Goal: Task Accomplishment & Management: Use online tool/utility

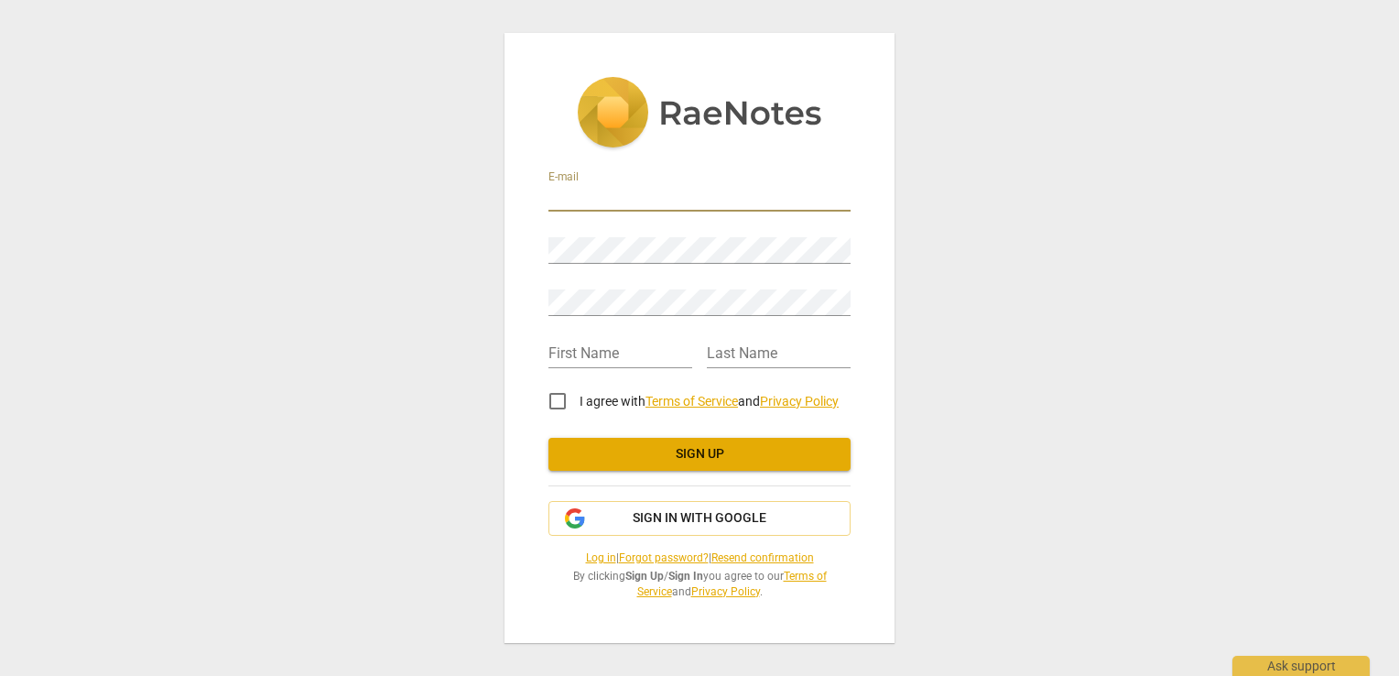
click at [579, 195] on input "email" at bounding box center [699, 198] width 302 height 27
type input "[EMAIL_ADDRESS][PERSON_NAME][DOMAIN_NAME]"
type input "[PERSON_NAME]"
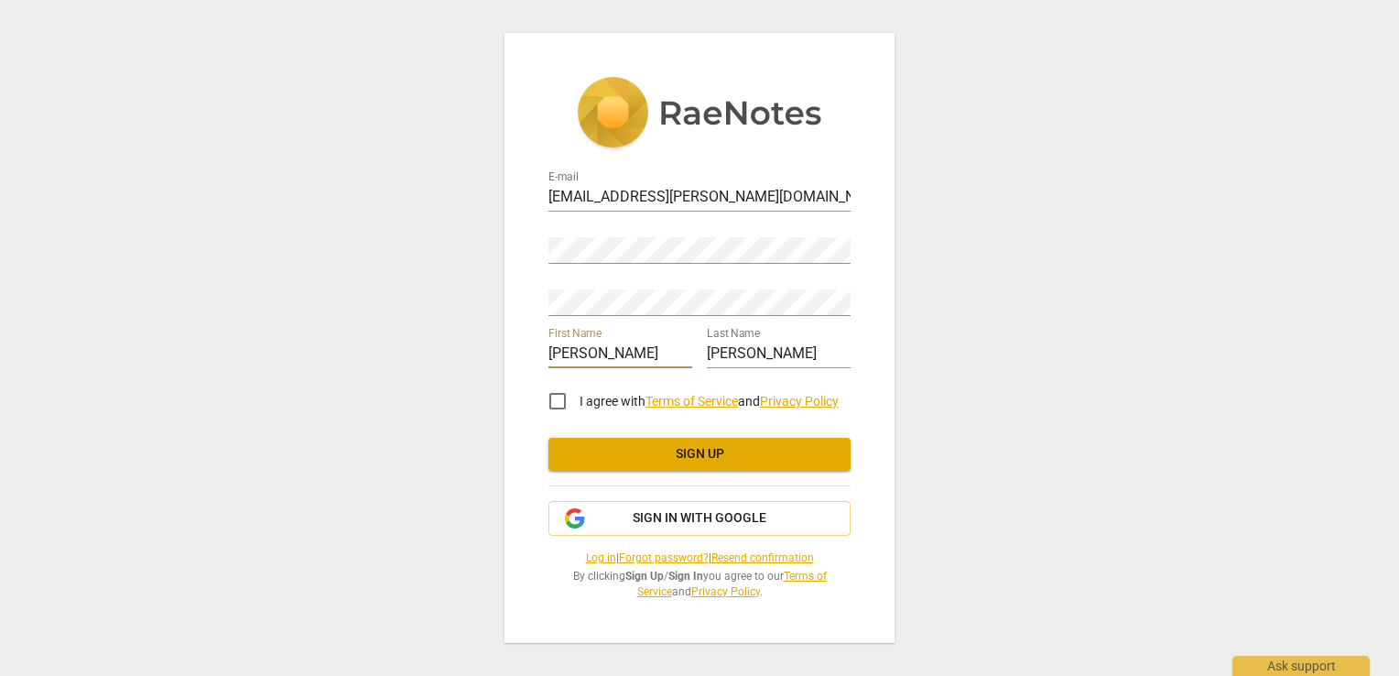
click at [608, 357] on input "[PERSON_NAME]" at bounding box center [620, 355] width 144 height 27
type input "[PERSON_NAME]"
click at [956, 364] on div "E-mail [EMAIL_ADDRESS][PERSON_NAME][DOMAIN_NAME] Password Retype Password First…" at bounding box center [699, 338] width 1399 height 676
click at [553, 406] on input "I agree with Terms of Service and Privacy Policy" at bounding box center [558, 401] width 44 height 44
checkbox input "true"
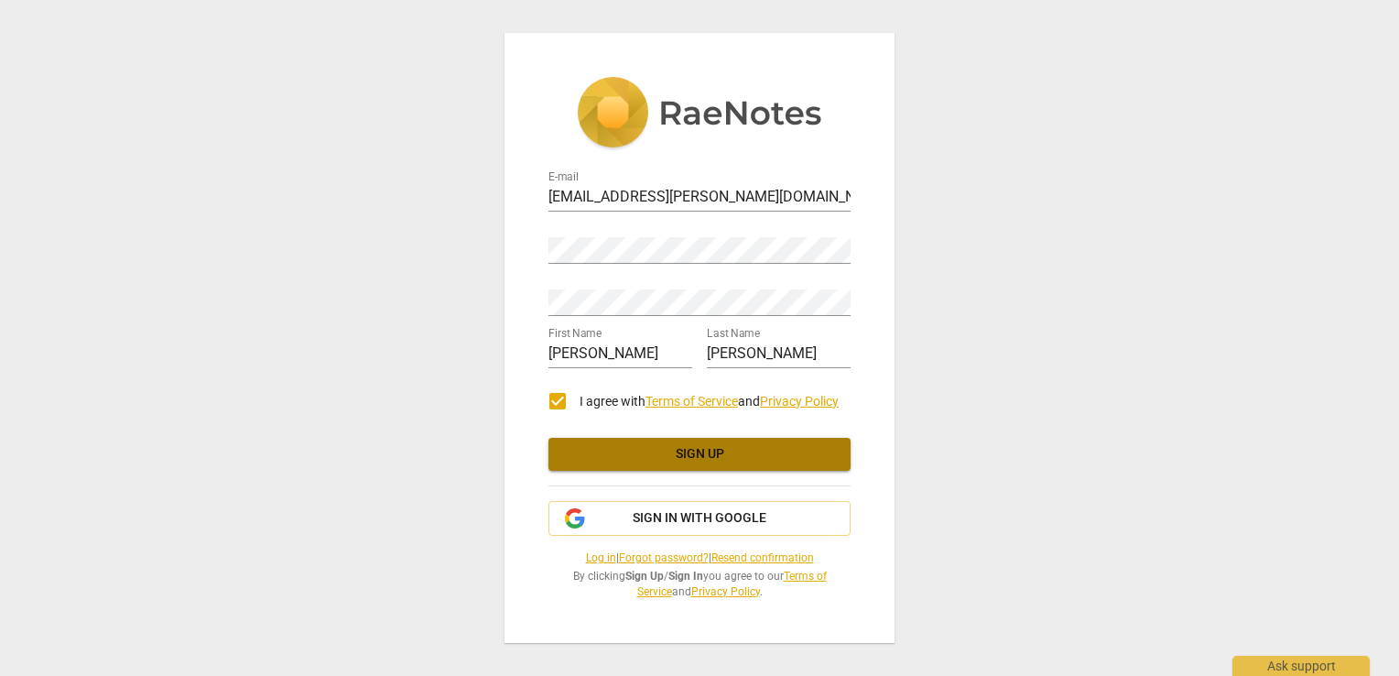
click at [593, 452] on span "Sign up" at bounding box center [699, 454] width 273 height 18
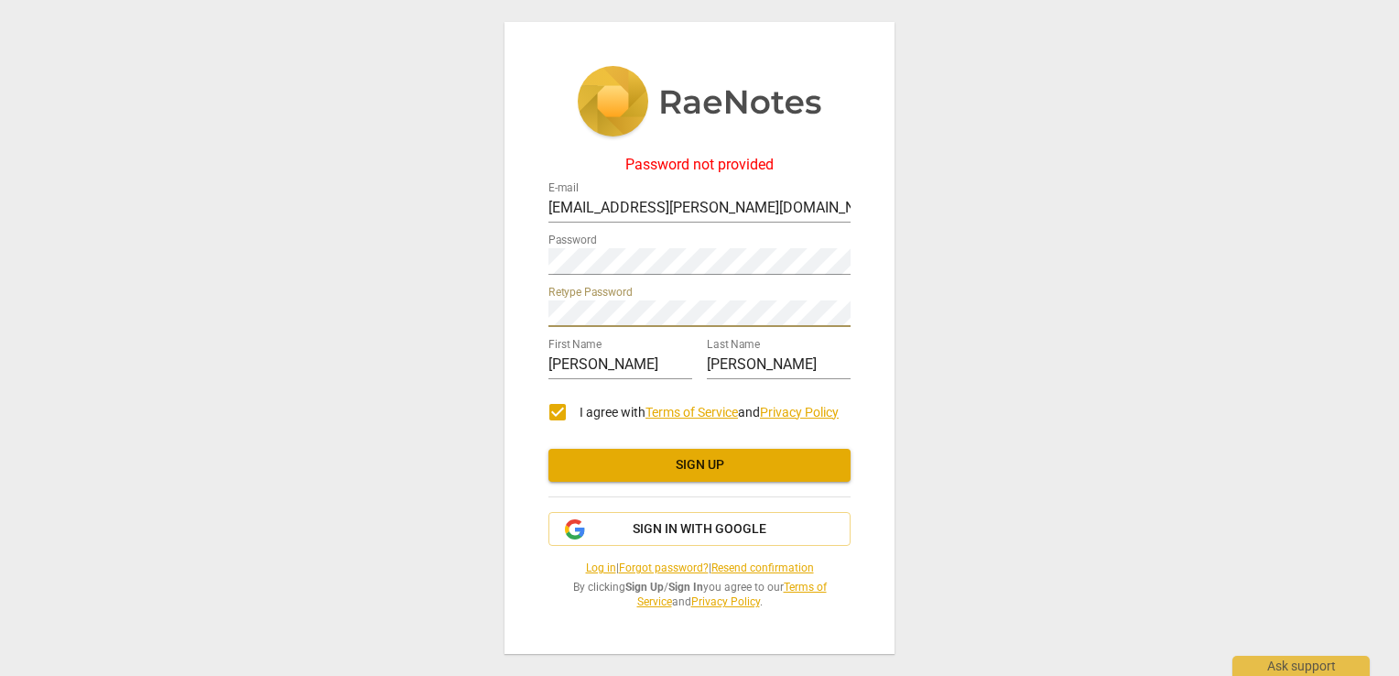
click at [634, 473] on span "Sign up" at bounding box center [699, 465] width 273 height 18
click at [663, 472] on span "Sign up" at bounding box center [699, 465] width 273 height 18
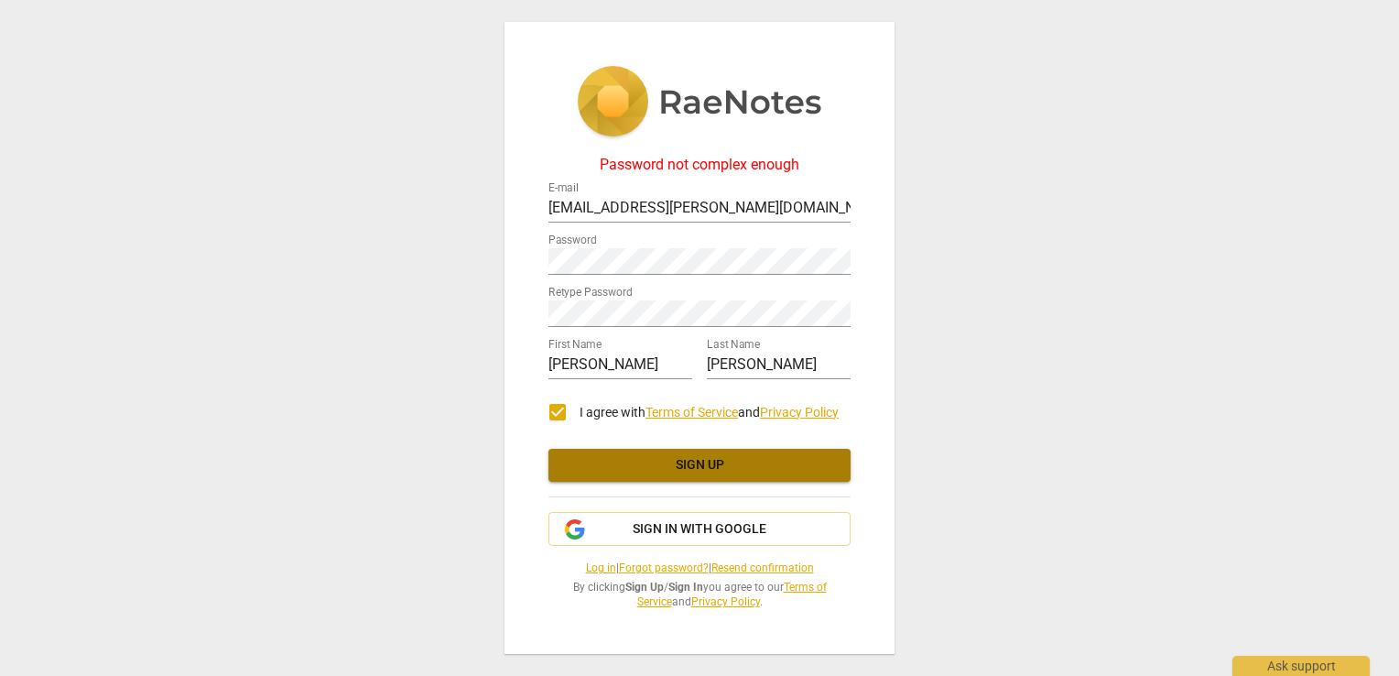
click at [696, 464] on span "Sign up" at bounding box center [699, 465] width 273 height 18
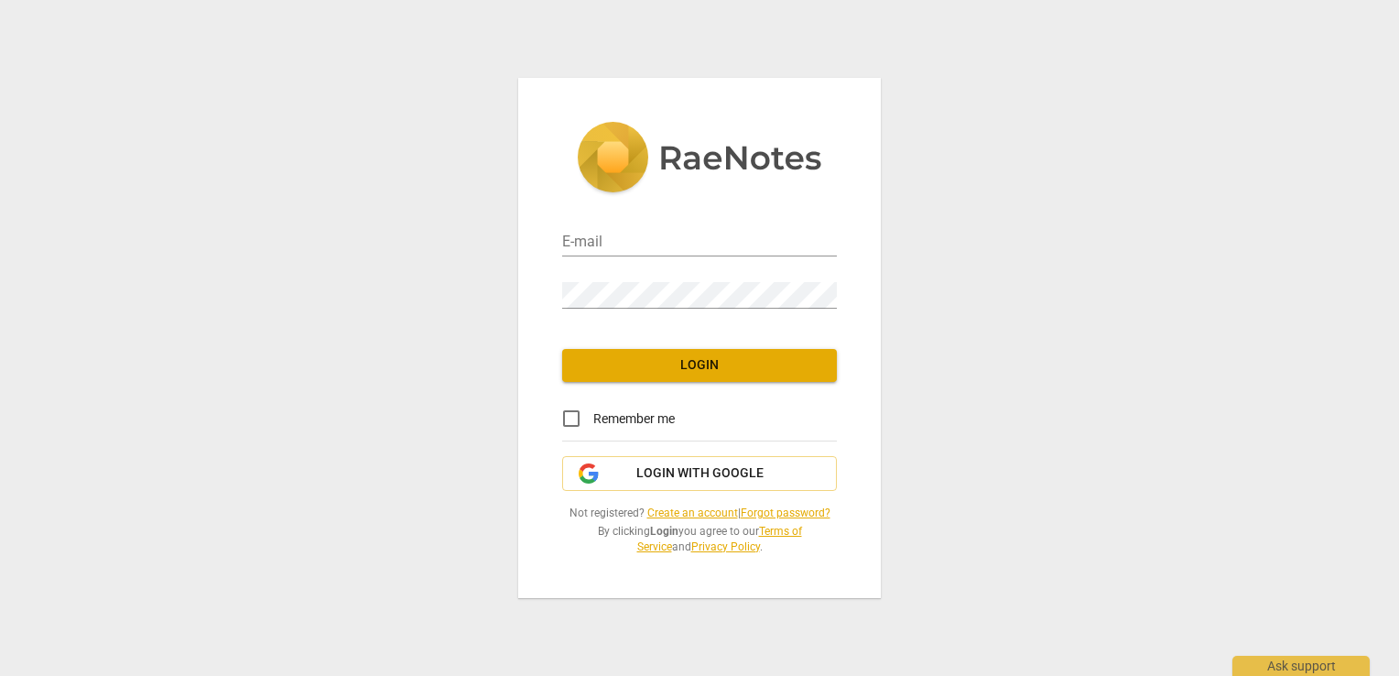
type input "[EMAIL_ADDRESS][PERSON_NAME][DOMAIN_NAME]"
click at [670, 361] on span "Login" at bounding box center [699, 365] width 245 height 18
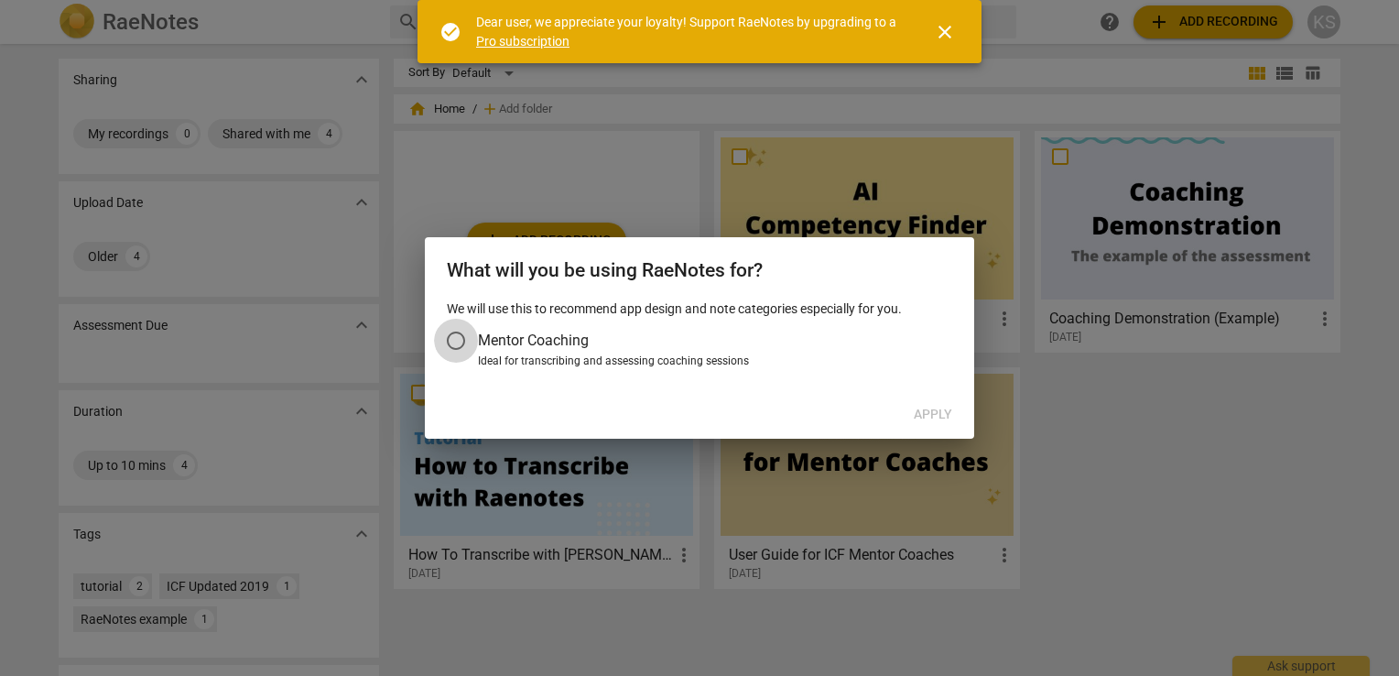
click at [459, 339] on input "Mentor Coaching" at bounding box center [456, 341] width 44 height 44
radio input "false"
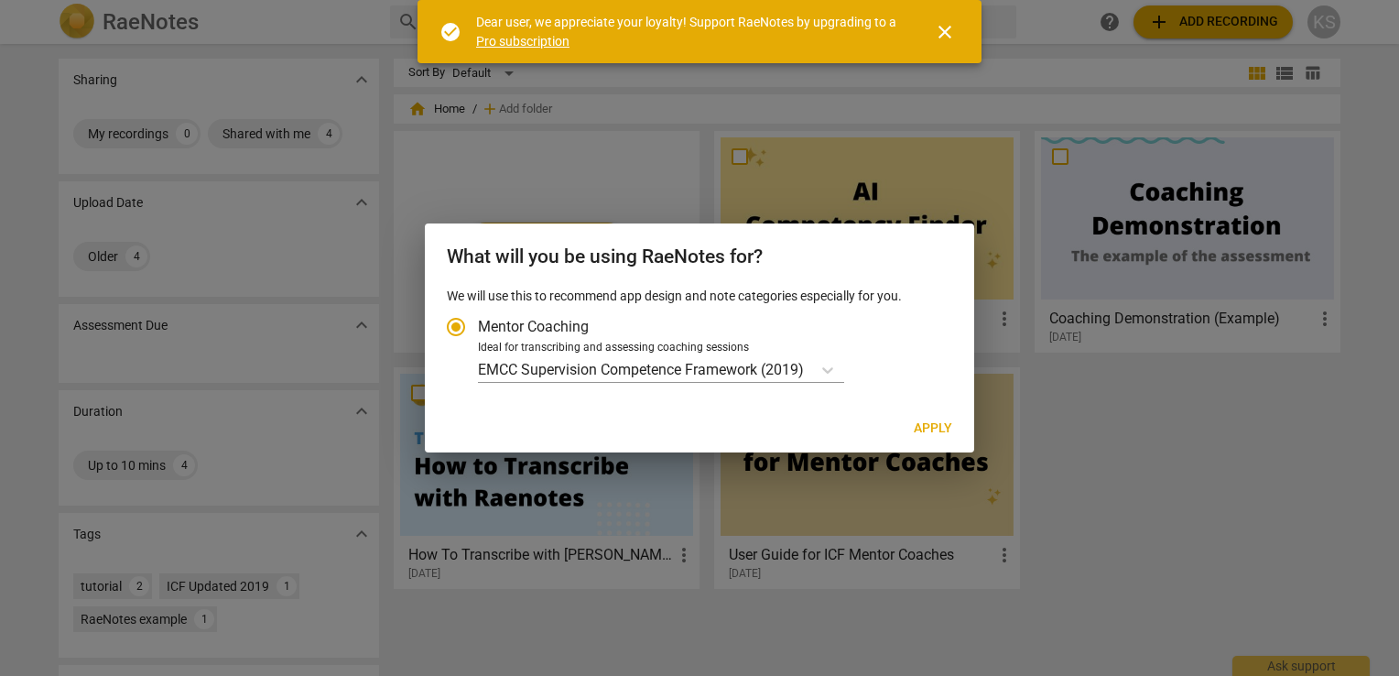
click at [935, 426] on span "Apply" at bounding box center [933, 428] width 38 height 18
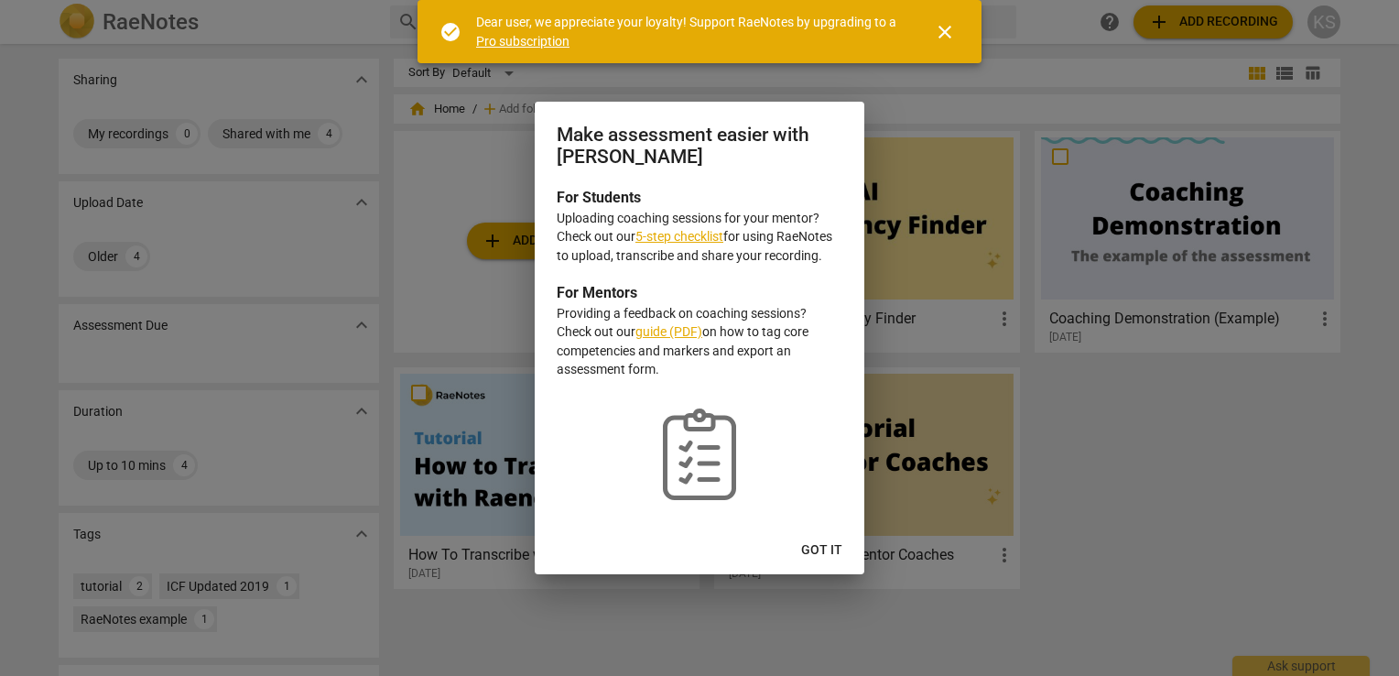
click at [678, 236] on link "5-step checklist" at bounding box center [679, 236] width 88 height 15
click at [834, 542] on span "Got it" at bounding box center [821, 550] width 41 height 18
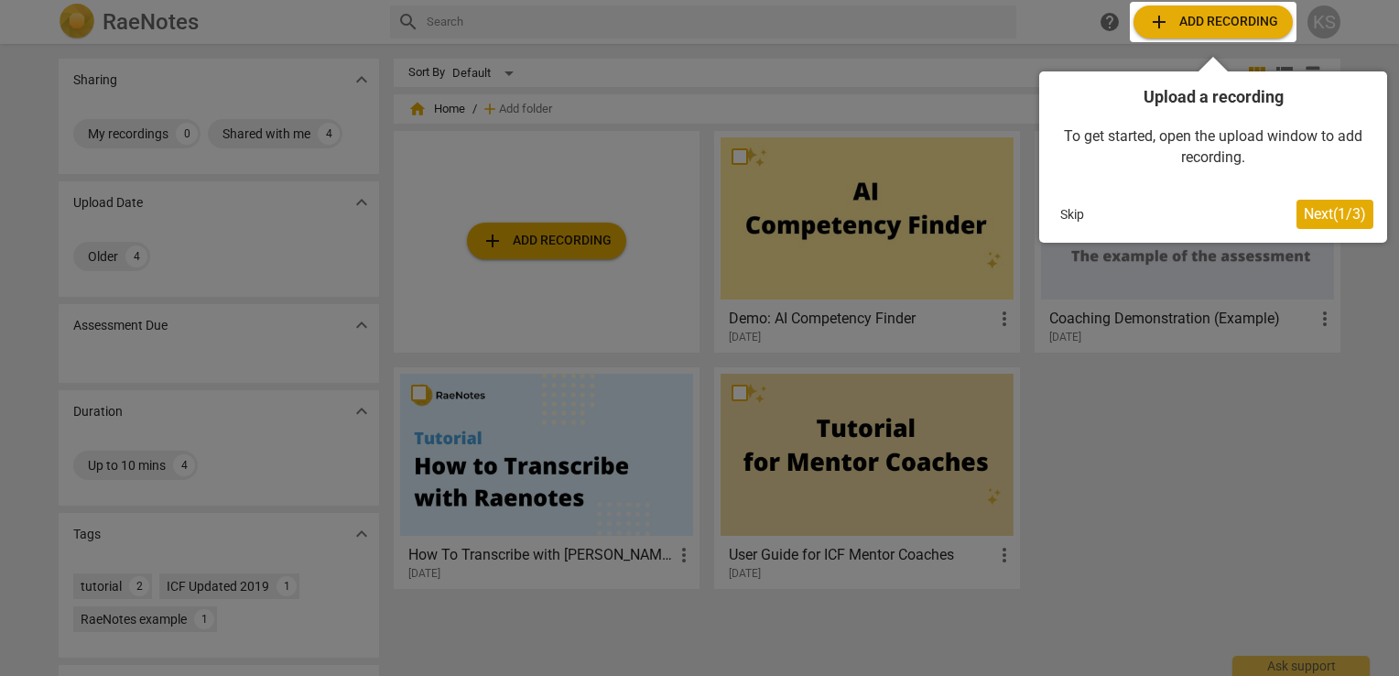
click at [1312, 204] on button "Next ( 1 / 3 )" at bounding box center [1335, 214] width 77 height 29
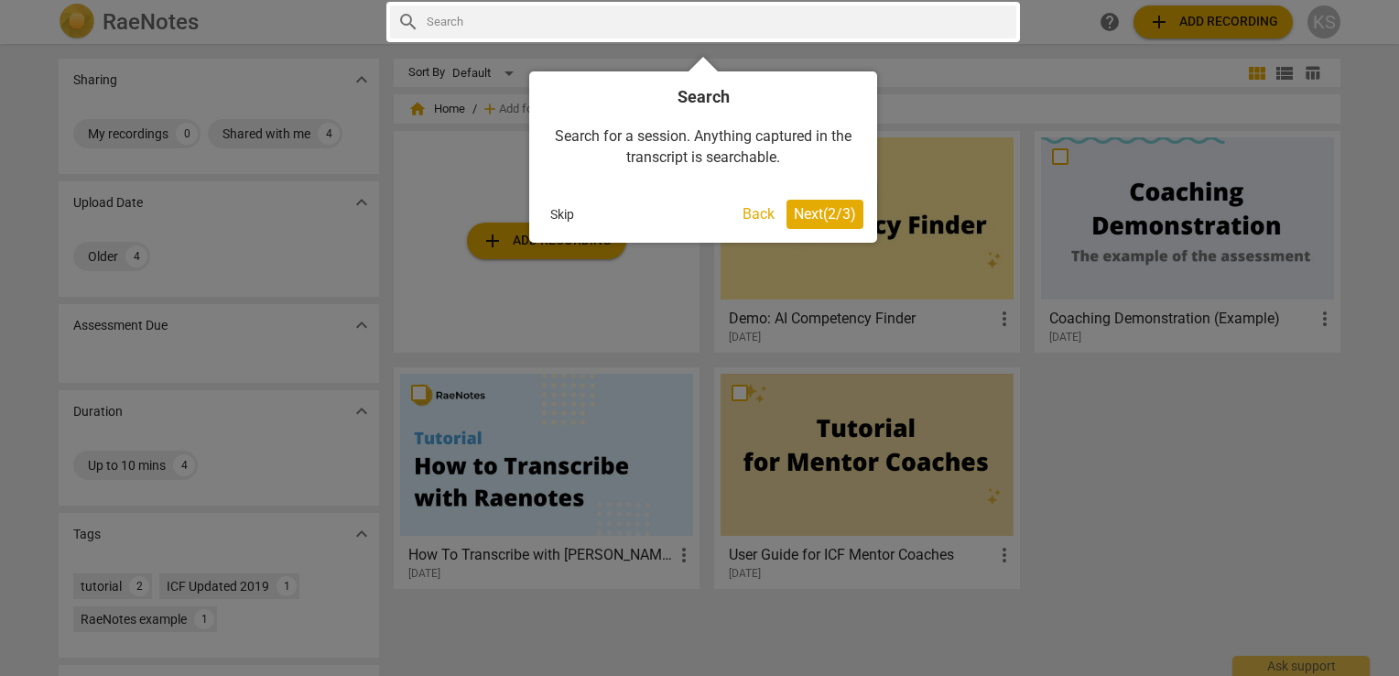
click at [800, 211] on span "Next ( 2 / 3 )" at bounding box center [825, 213] width 62 height 17
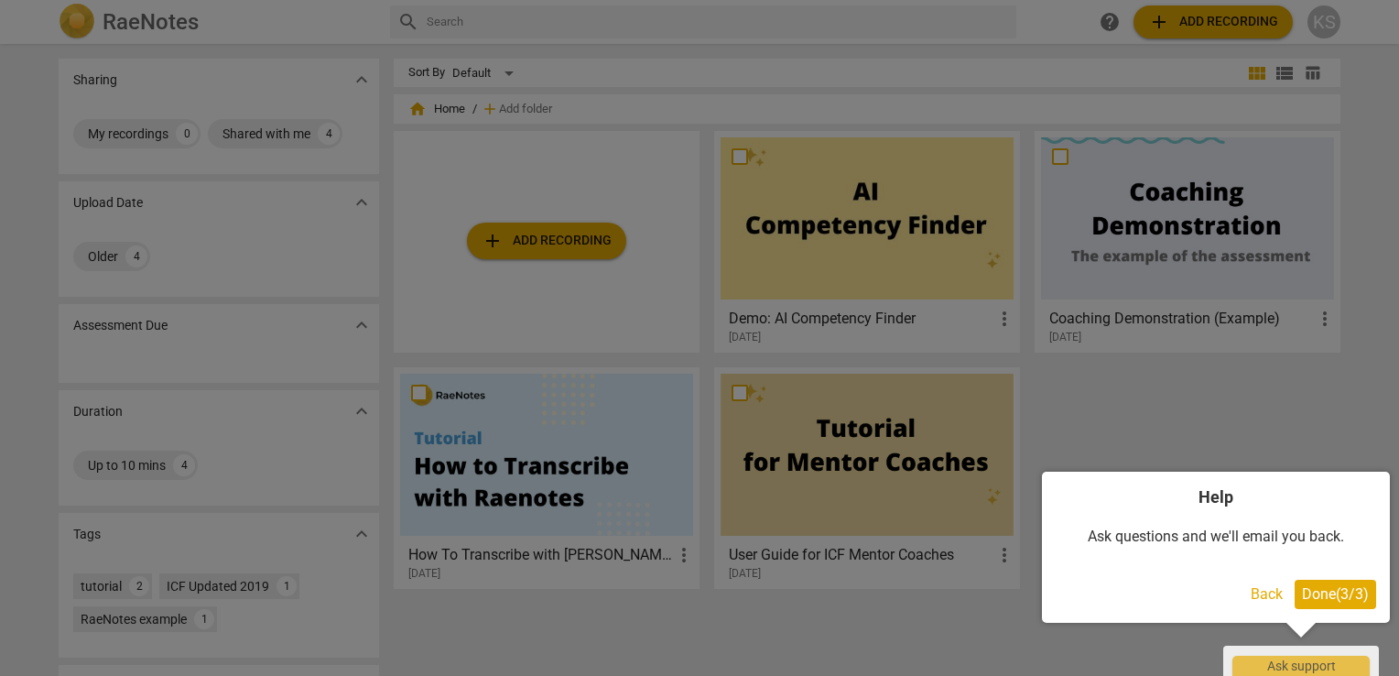
click at [1204, 20] on div at bounding box center [699, 338] width 1399 height 676
click at [1329, 588] on span "Done ( 3 / 3 )" at bounding box center [1335, 593] width 67 height 17
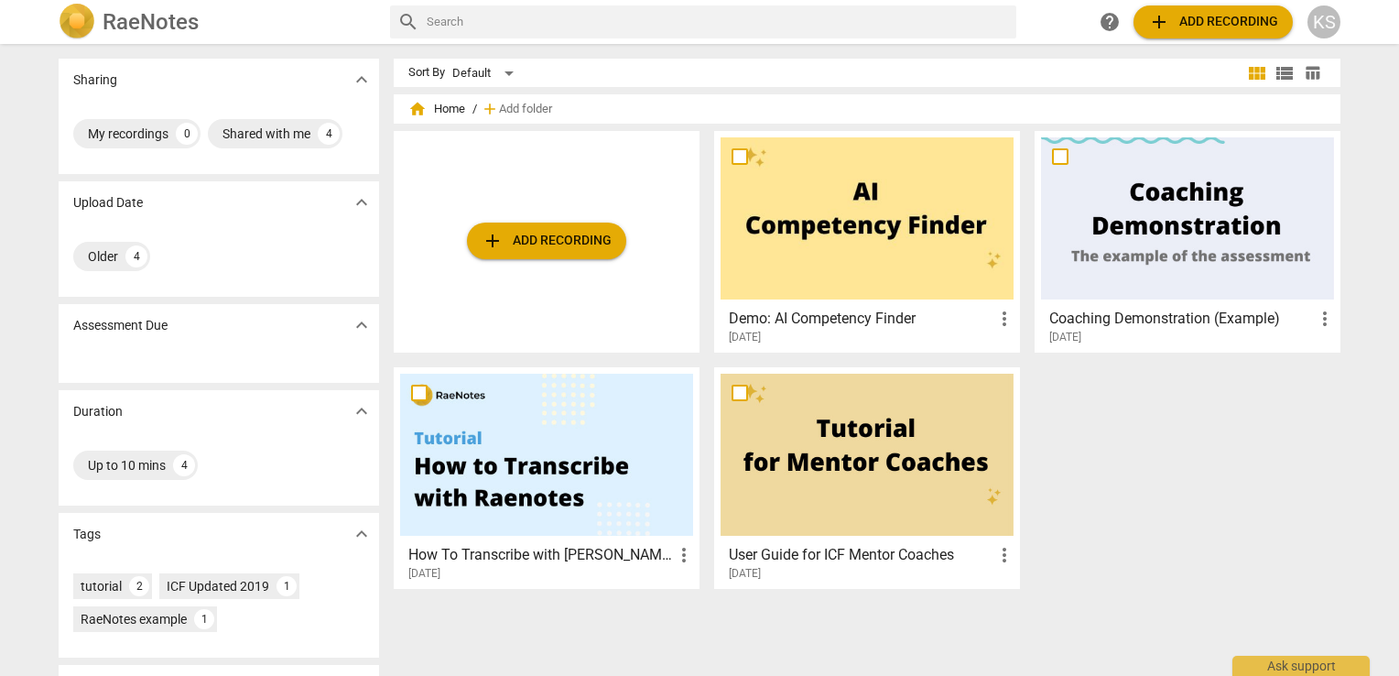
click at [1212, 21] on span "add Add recording" at bounding box center [1213, 22] width 130 height 22
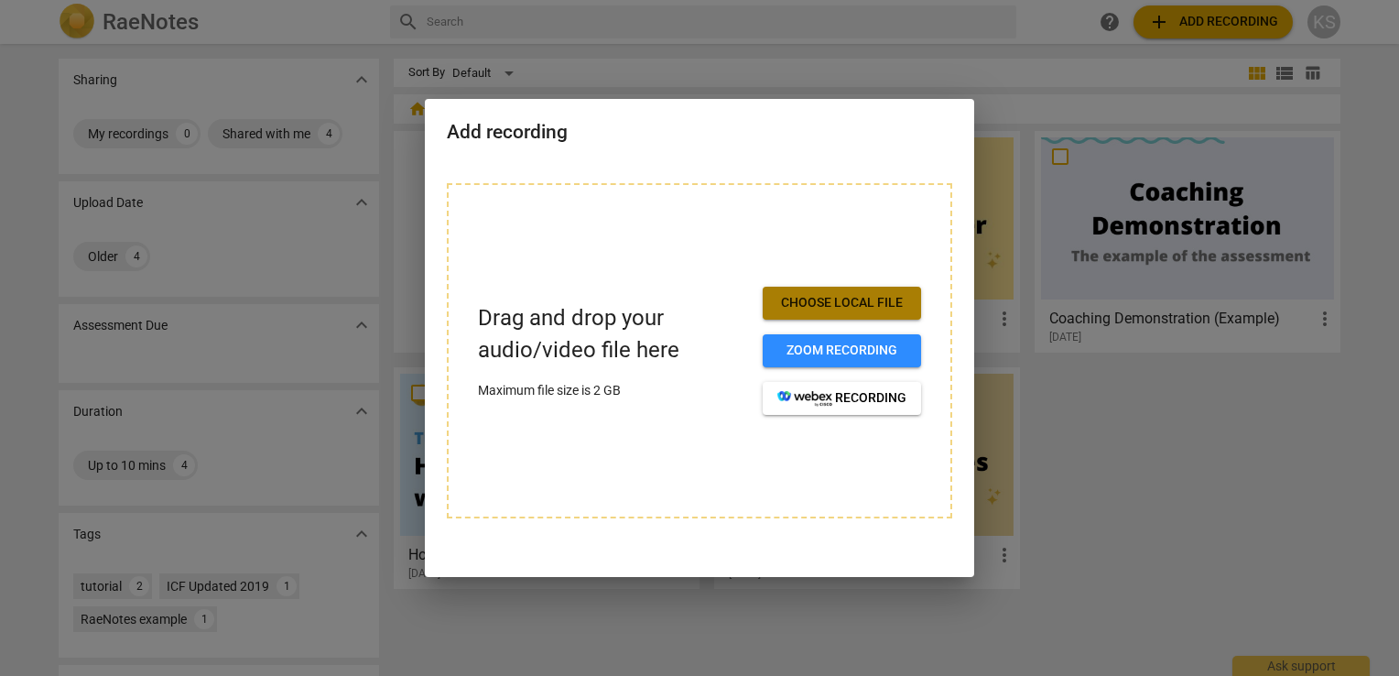
click at [858, 297] on span "Choose local file" at bounding box center [841, 303] width 129 height 18
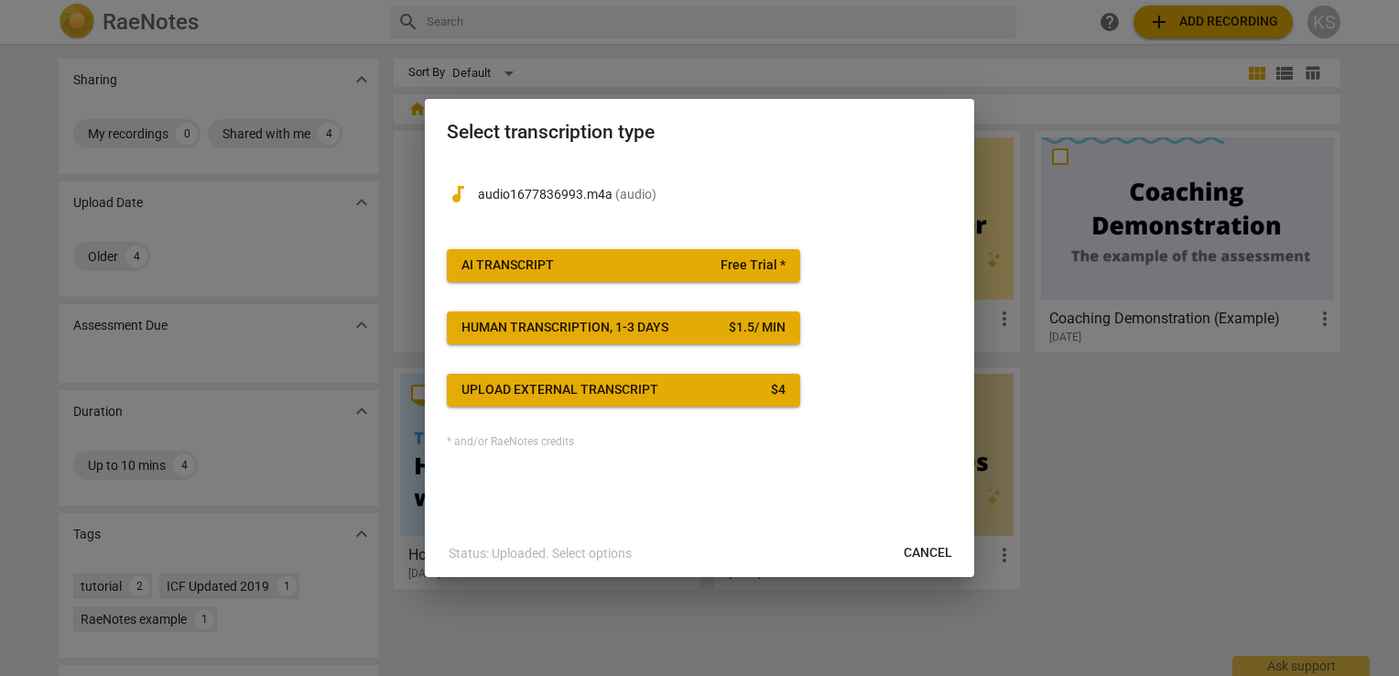
click at [553, 264] on div "AI Transcript" at bounding box center [507, 265] width 92 height 18
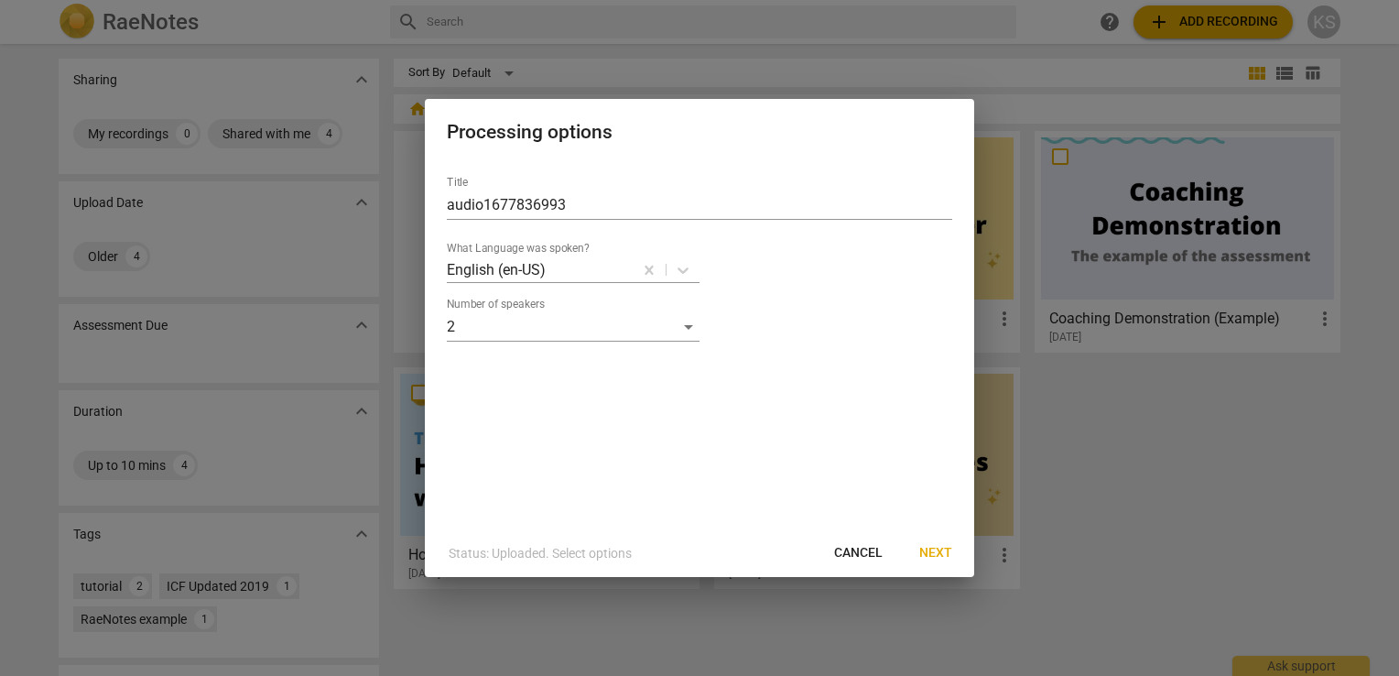
click at [933, 553] on span "Next" at bounding box center [935, 553] width 33 height 18
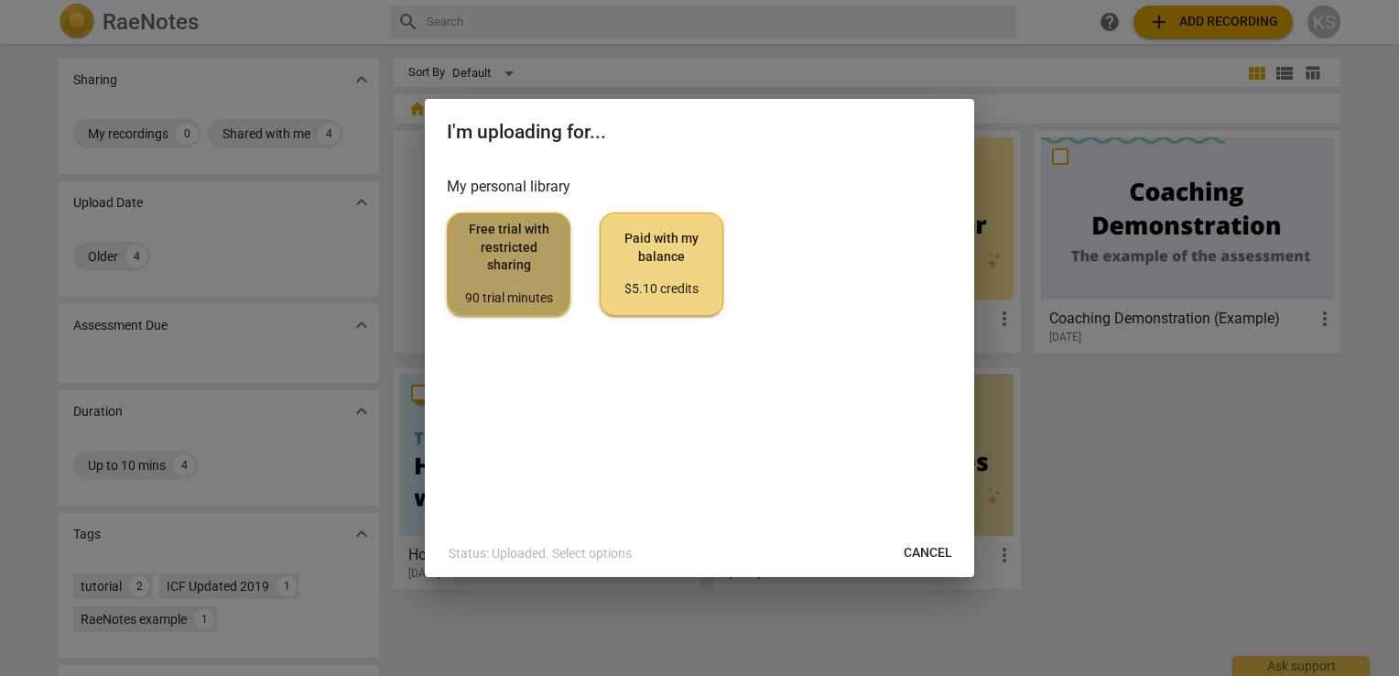
click at [513, 278] on span "Free trial with restricted sharing 90 trial minutes" at bounding box center [508, 264] width 92 height 86
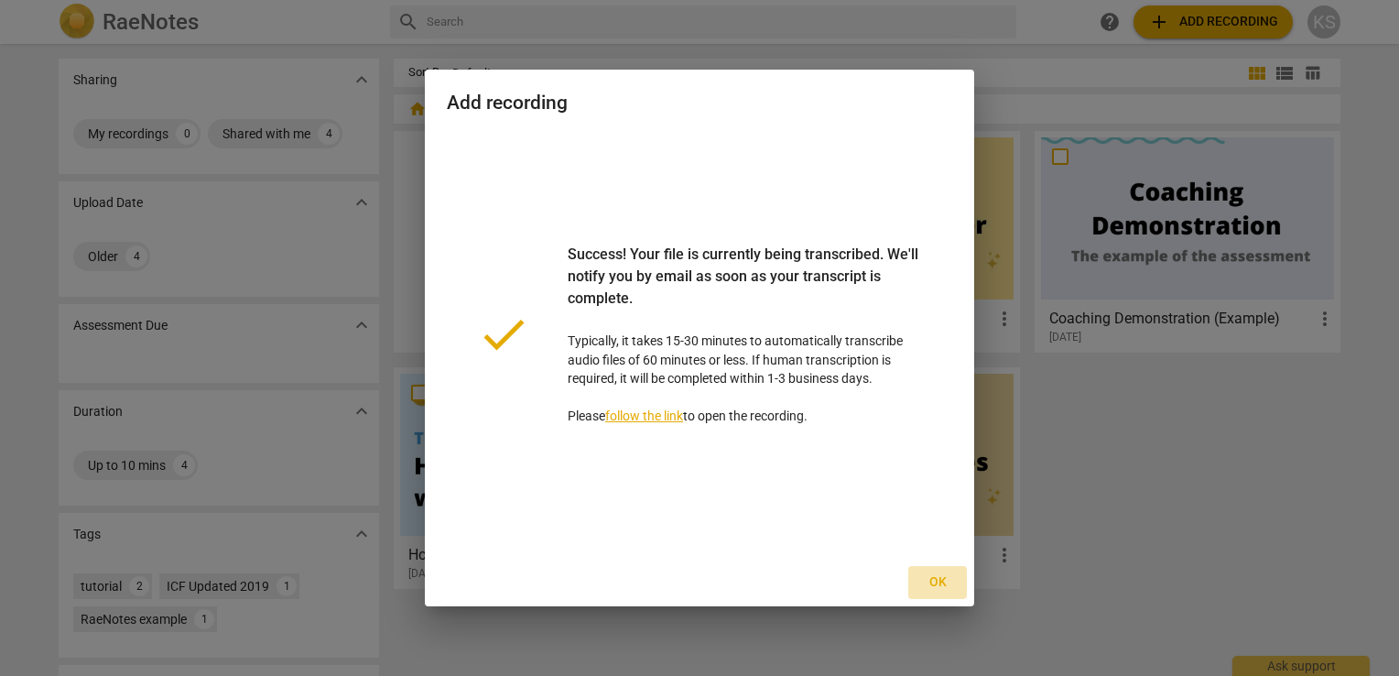
click at [938, 581] on span "Ok" at bounding box center [937, 582] width 29 height 18
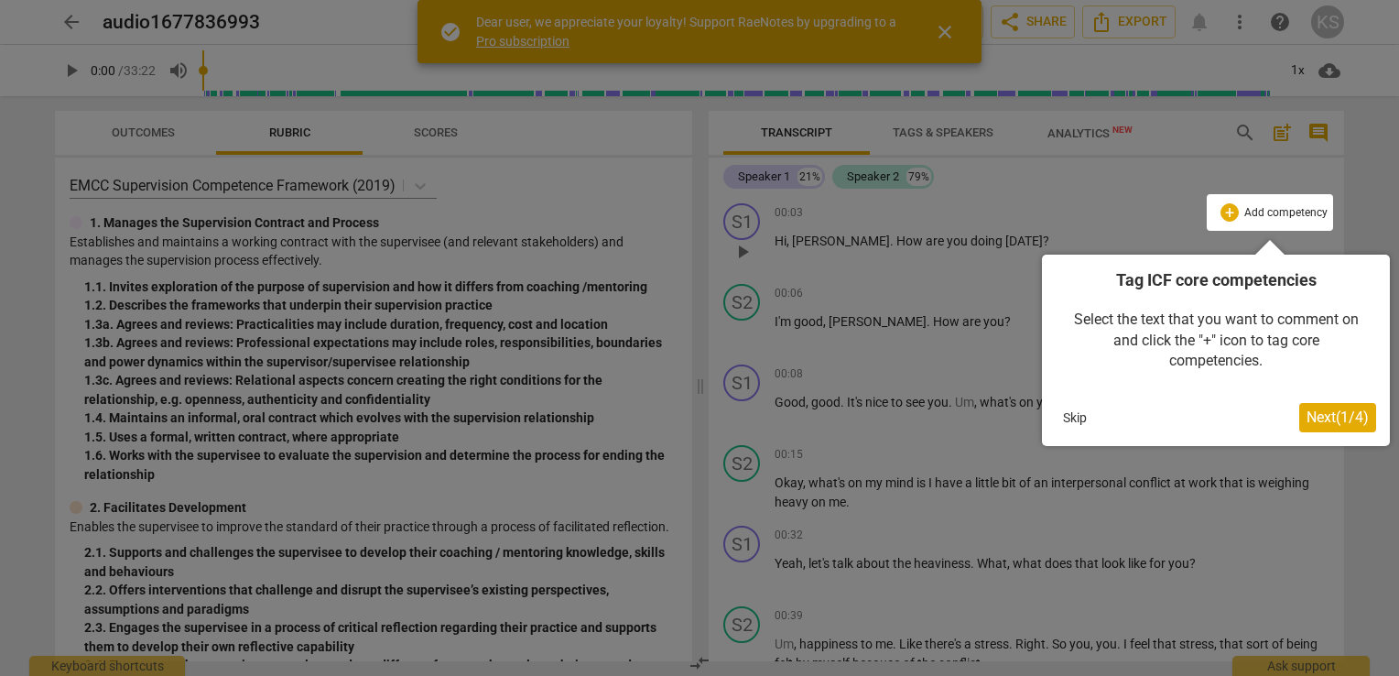
click at [1333, 416] on span "Next ( 1 / 4 )" at bounding box center [1338, 416] width 62 height 17
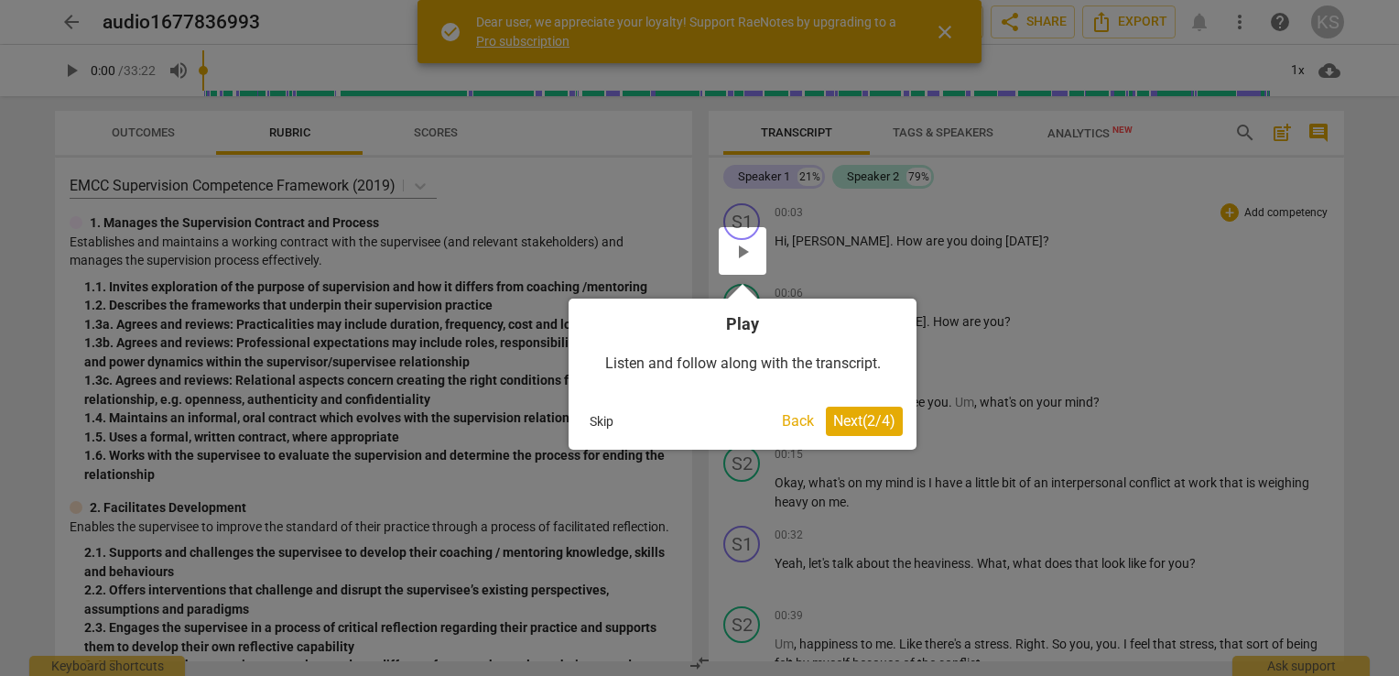
click at [851, 418] on span "Next ( 2 / 4 )" at bounding box center [864, 420] width 62 height 17
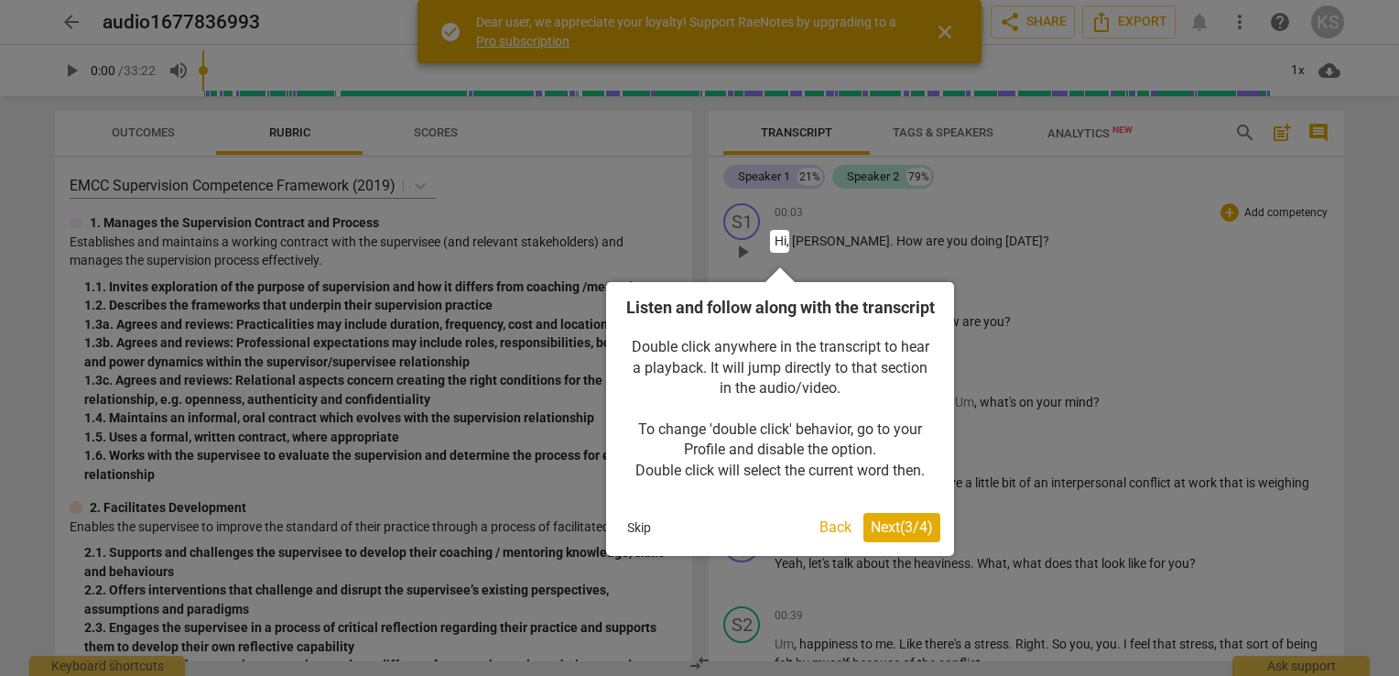
click at [901, 536] on span "Next ( 3 / 4 )" at bounding box center [902, 526] width 62 height 17
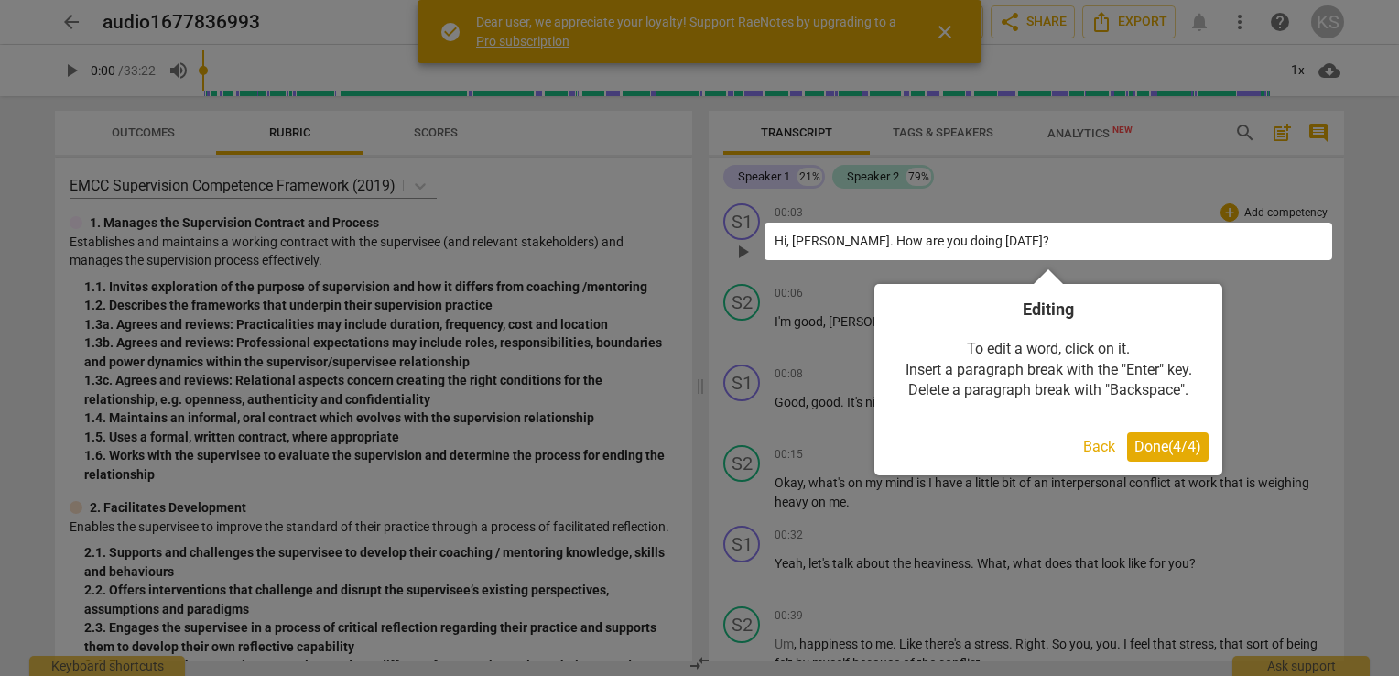
click at [1161, 446] on span "Done ( 4 / 4 )" at bounding box center [1167, 446] width 67 height 17
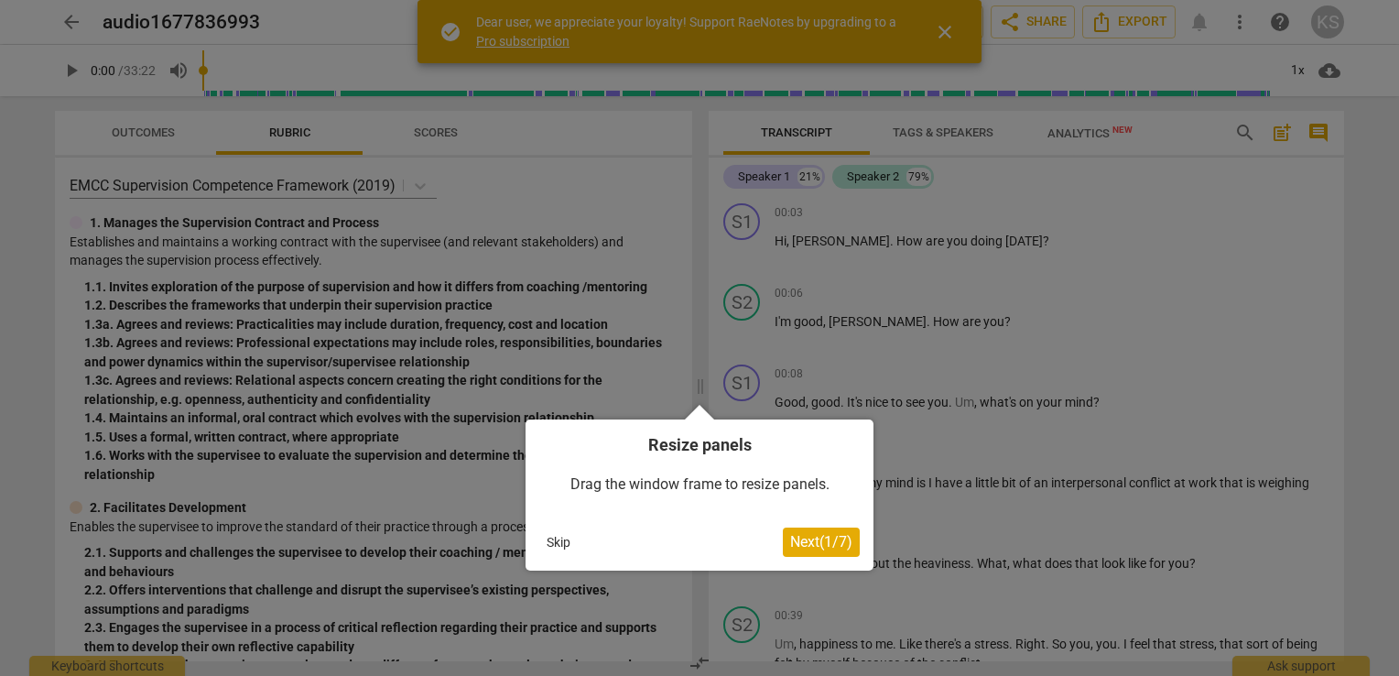
click at [831, 537] on span "Next ( 1 / 7 )" at bounding box center [821, 541] width 62 height 17
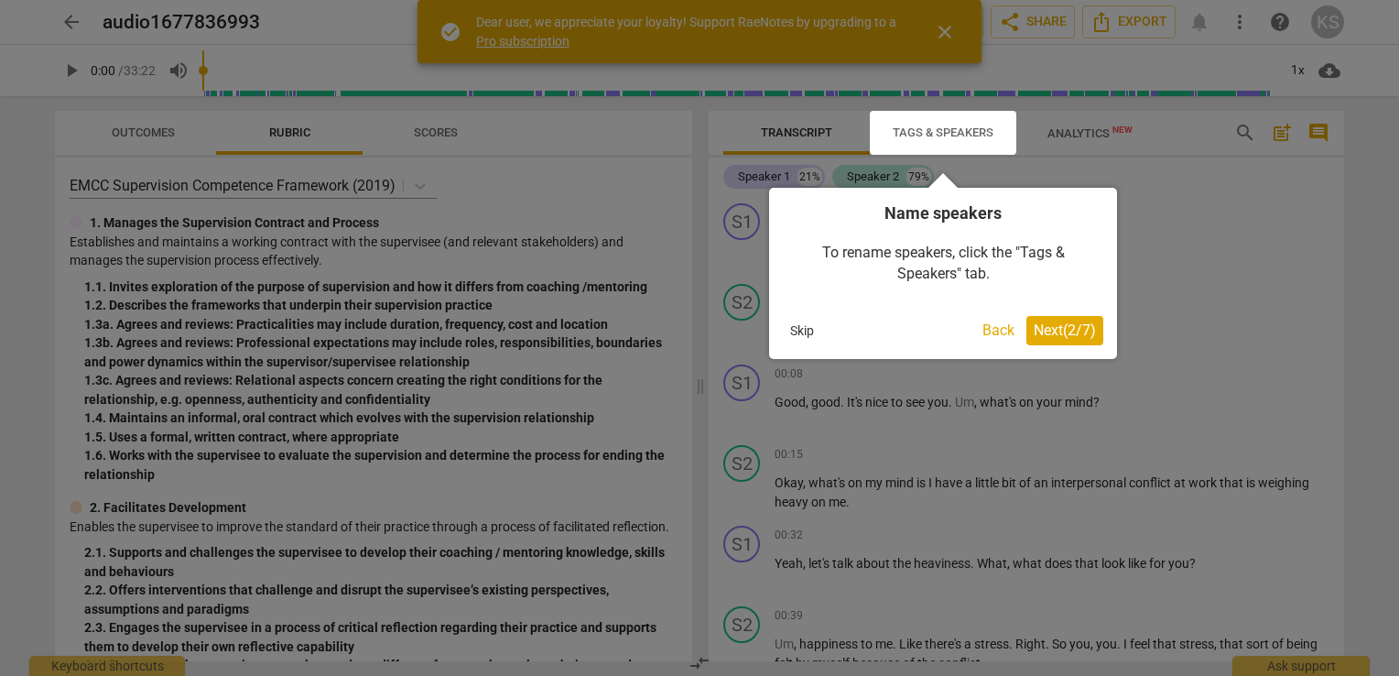
click at [1056, 326] on span "Next ( 2 / 7 )" at bounding box center [1065, 329] width 62 height 17
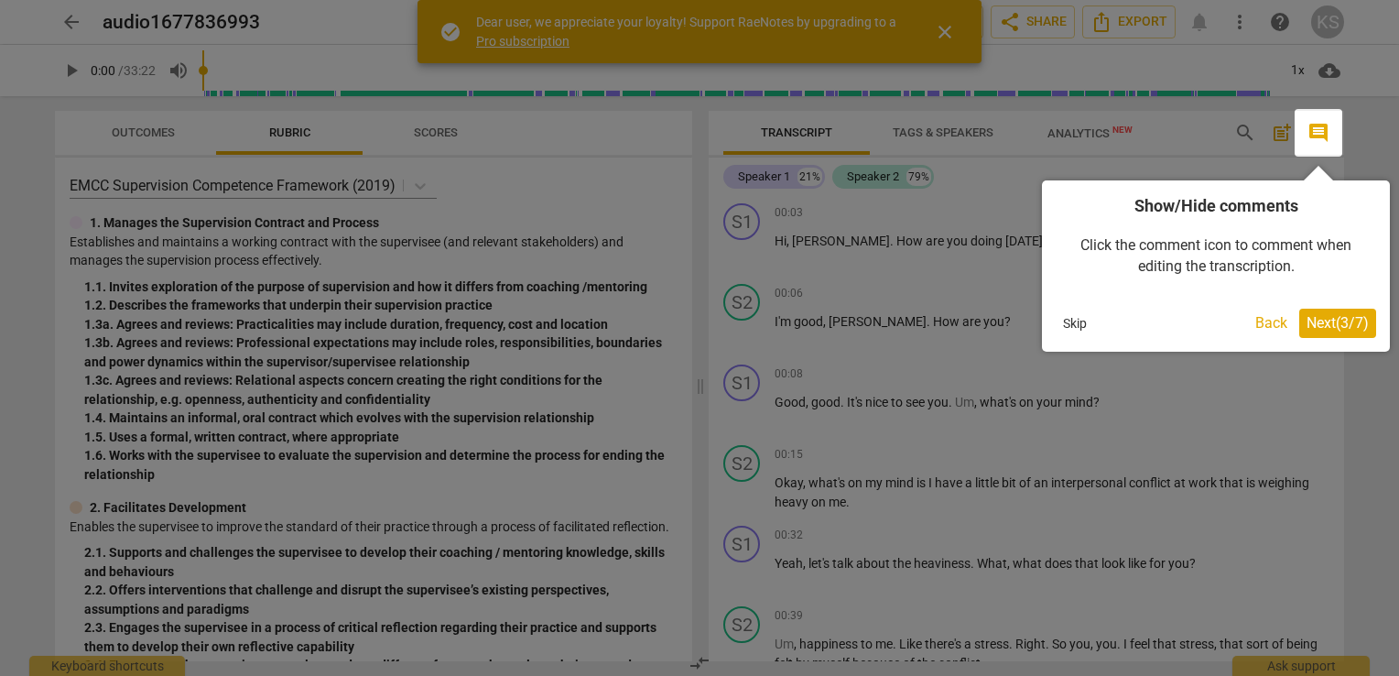
click at [1340, 313] on button "Next ( 3 / 7 )" at bounding box center [1337, 323] width 77 height 29
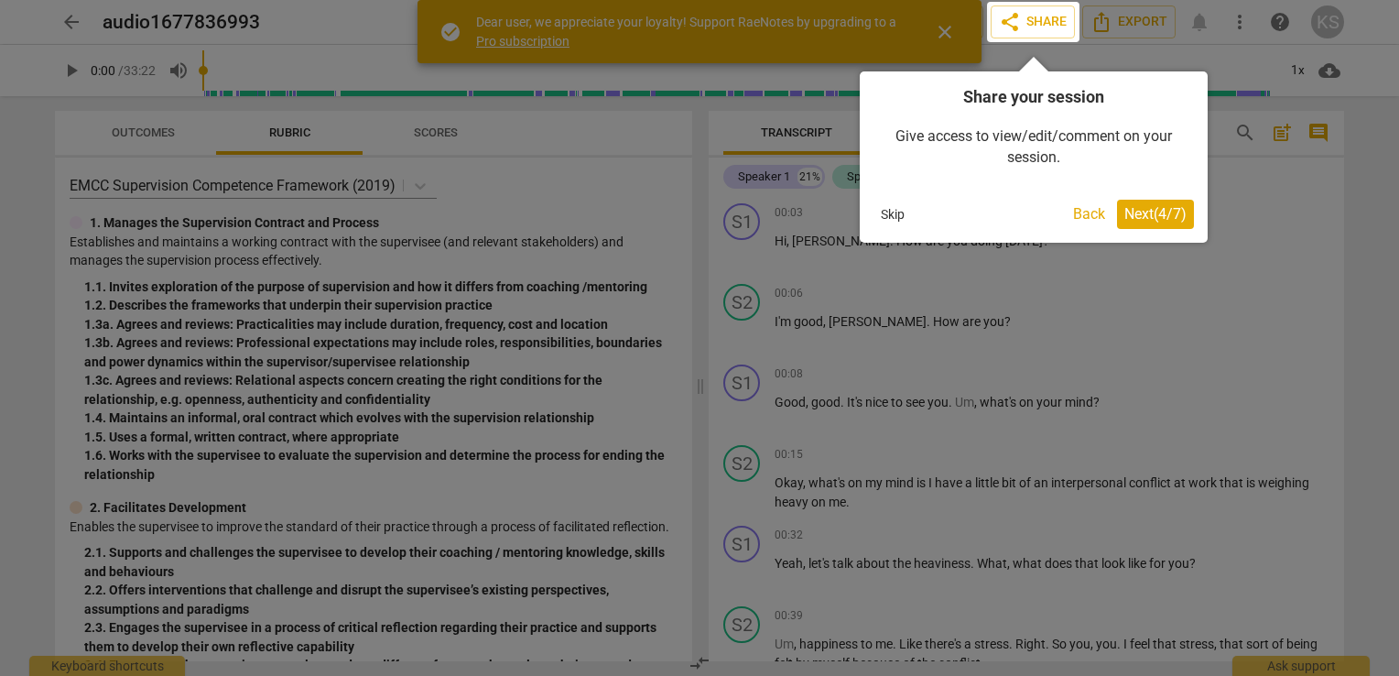
click at [1174, 204] on button "Next ( 4 / 7 )" at bounding box center [1155, 214] width 77 height 29
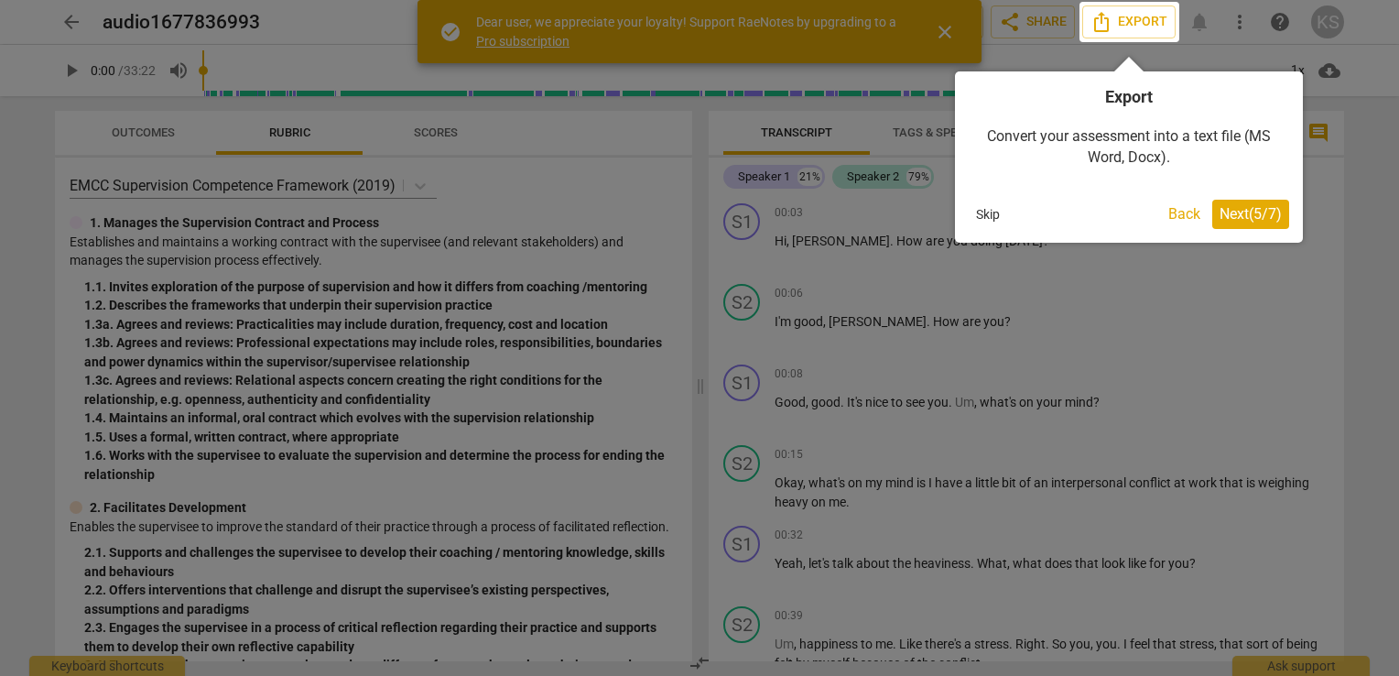
click at [1235, 207] on span "Next ( 5 / 7 )" at bounding box center [1251, 213] width 62 height 17
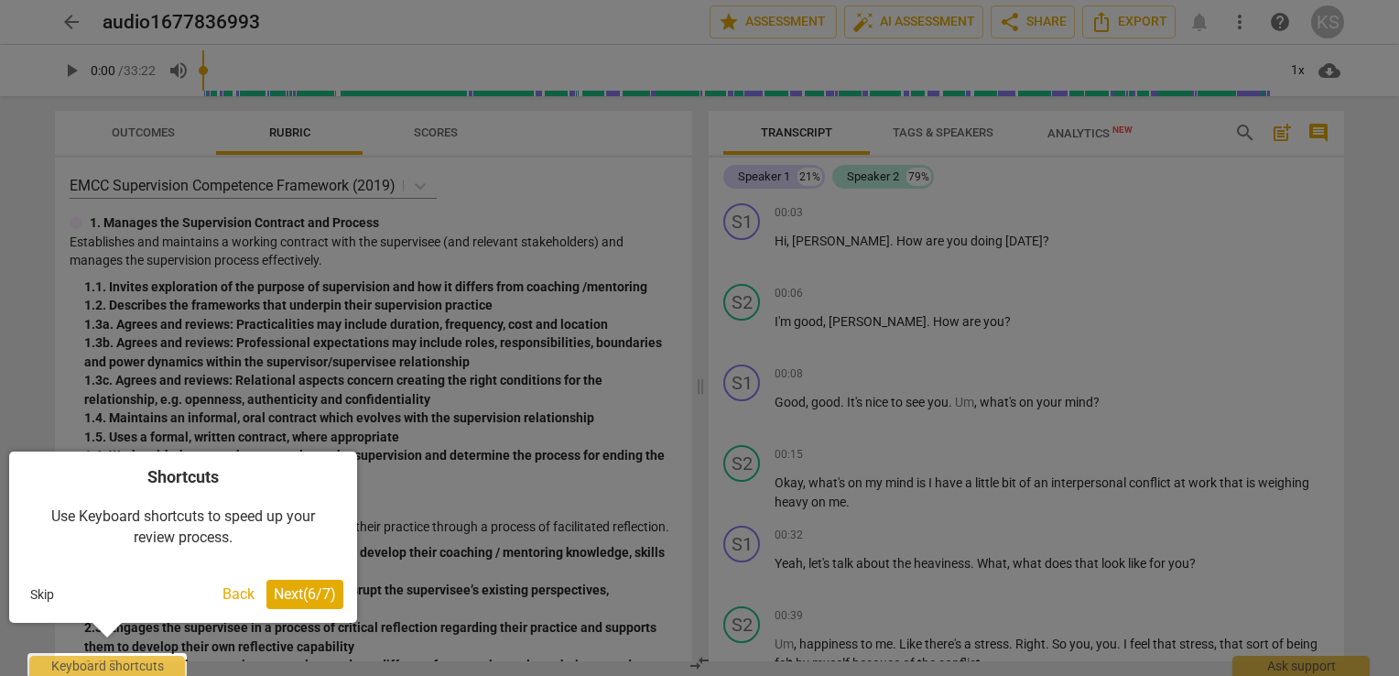
click at [318, 592] on span "Next ( 6 / 7 )" at bounding box center [305, 593] width 62 height 17
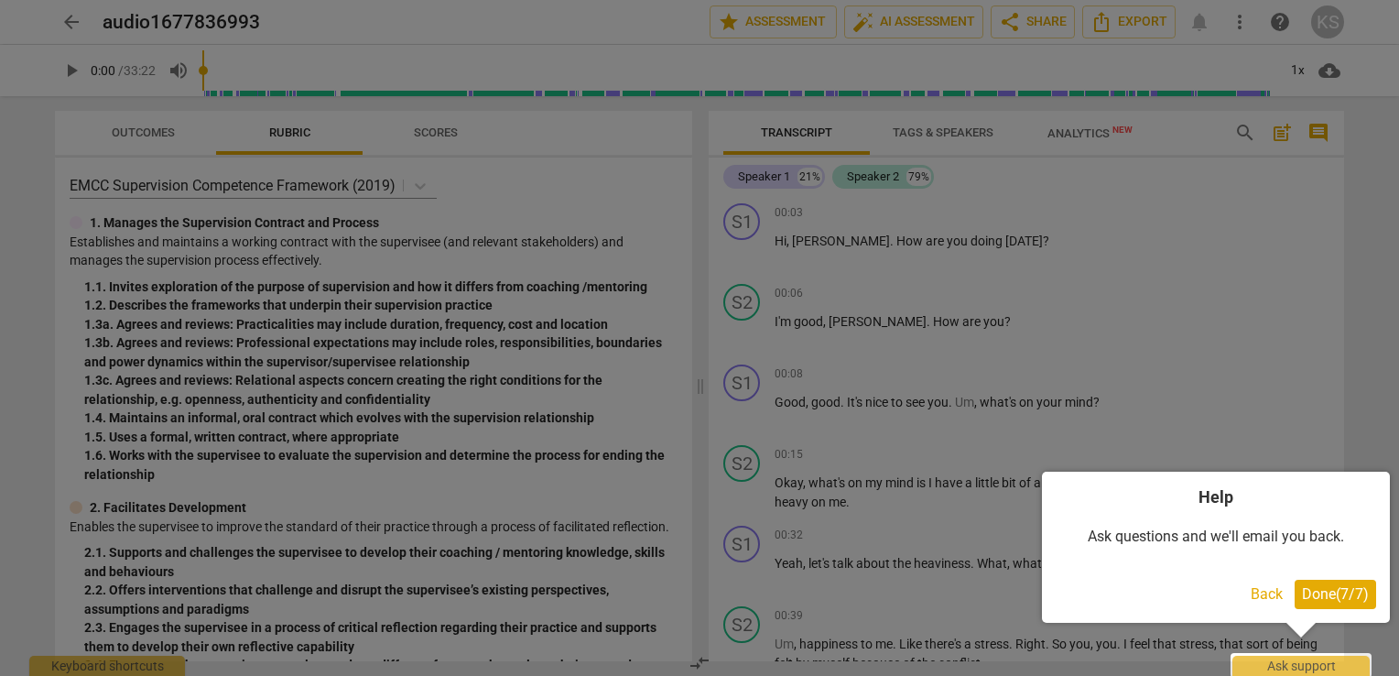
click at [1323, 591] on span "Done ( 7 / 7 )" at bounding box center [1335, 593] width 67 height 17
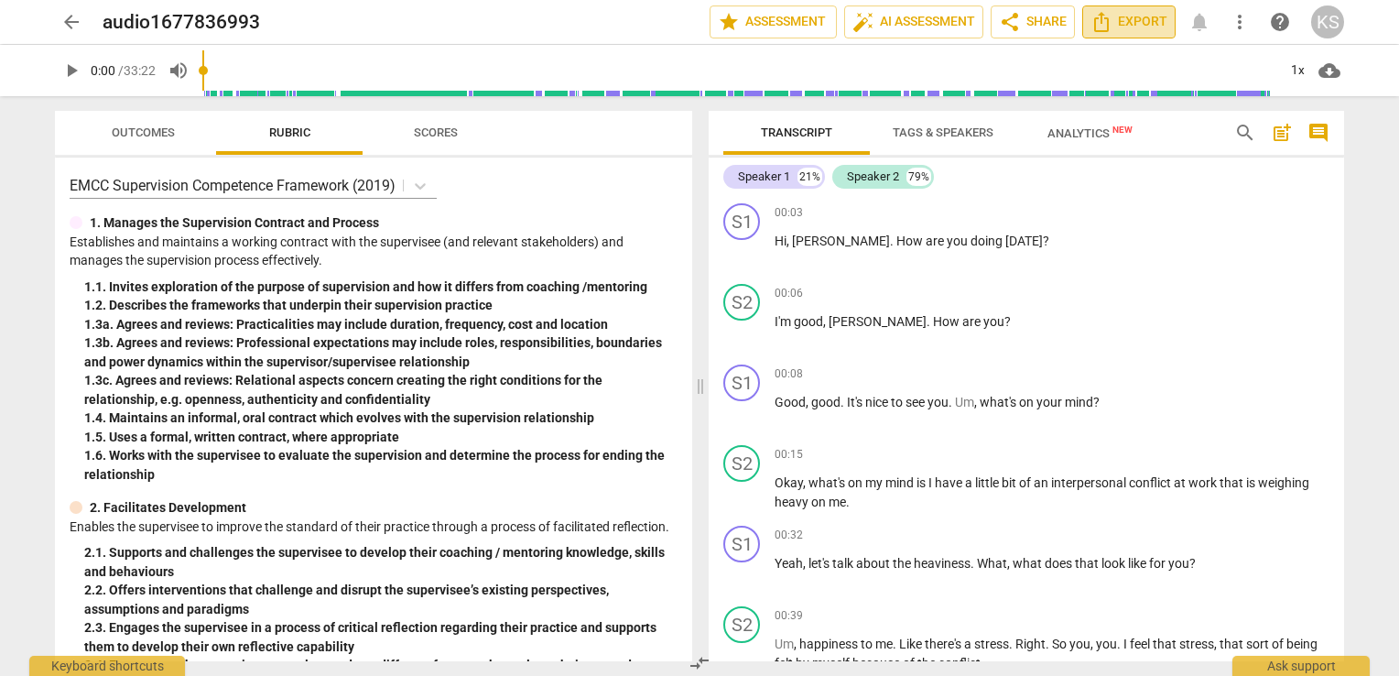
click at [1125, 17] on span "Export" at bounding box center [1129, 22] width 77 height 22
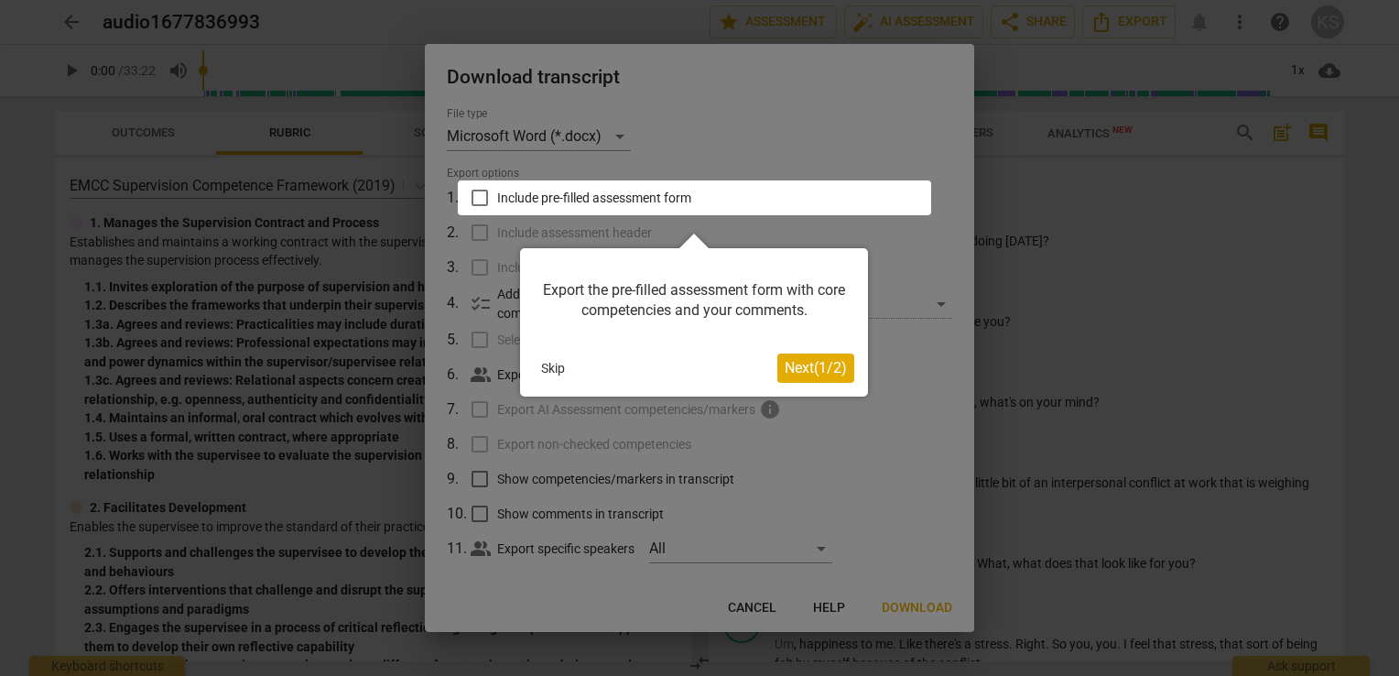
click at [799, 364] on span "Next ( 1 / 2 )" at bounding box center [816, 367] width 62 height 17
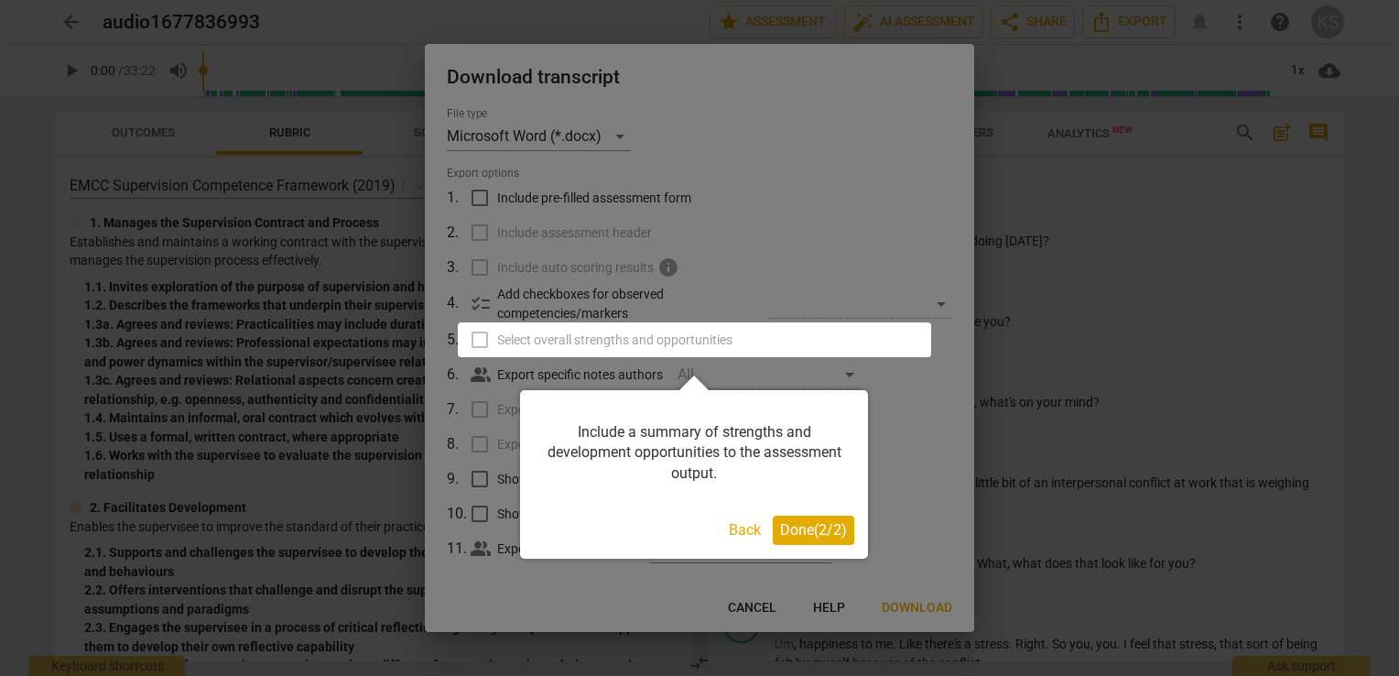
click at [802, 526] on span "Done ( 2 / 2 )" at bounding box center [813, 529] width 67 height 17
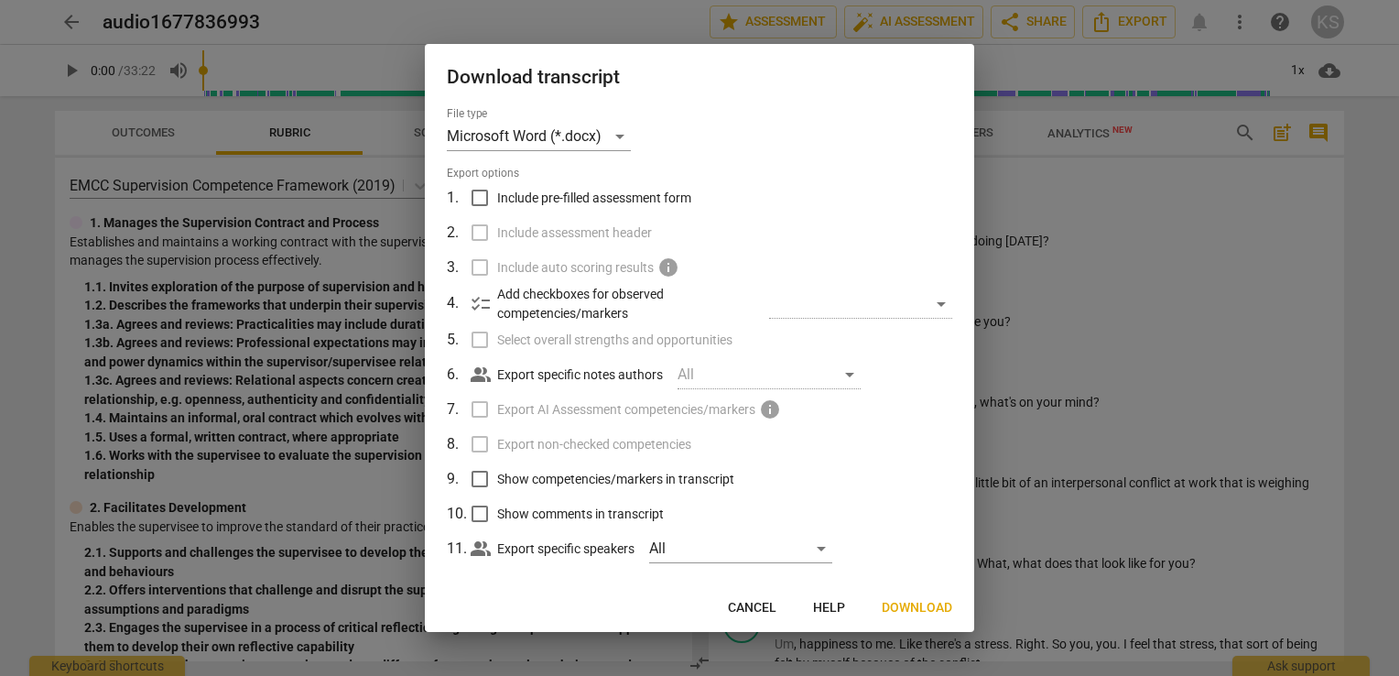
click at [479, 478] on input "Show competencies/markers in transcript" at bounding box center [479, 478] width 35 height 35
checkbox input "true"
click at [477, 514] on input "Show comments in transcript" at bounding box center [479, 513] width 35 height 35
checkbox input "true"
click at [478, 199] on input "Include pre-filled assessment form" at bounding box center [479, 197] width 35 height 35
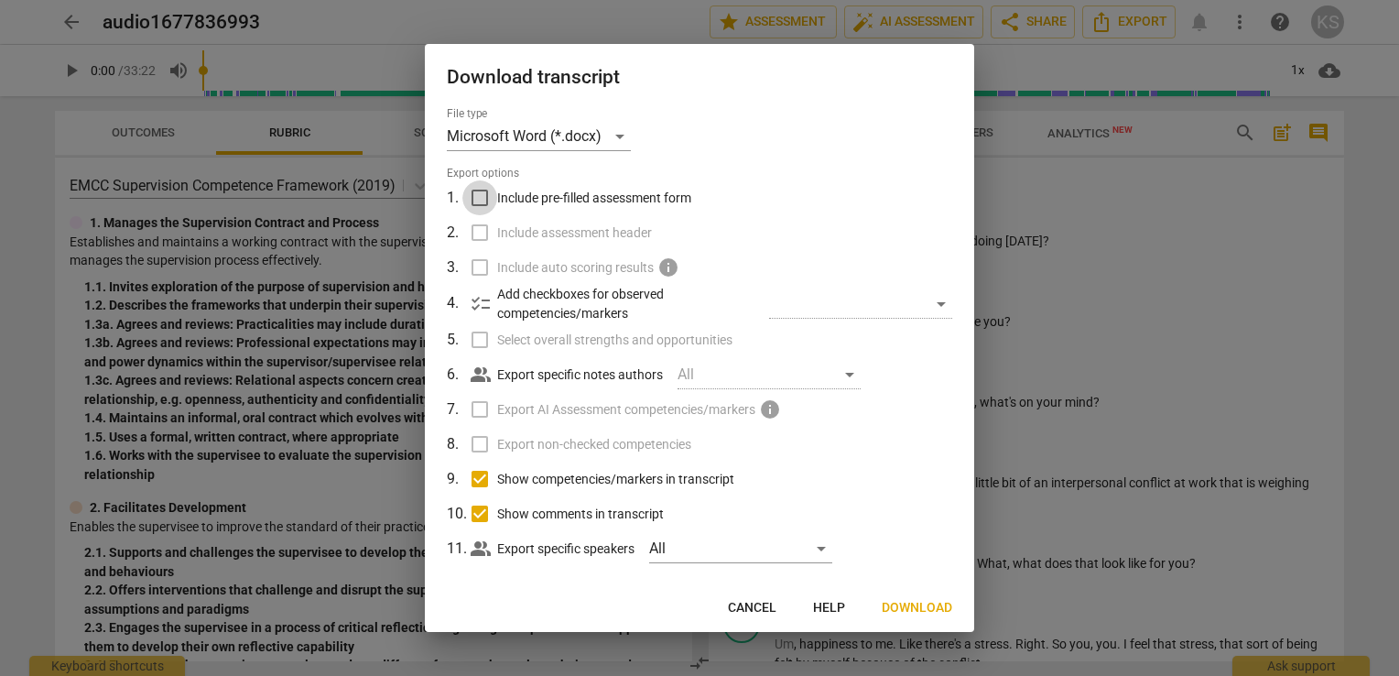
checkbox input "true"
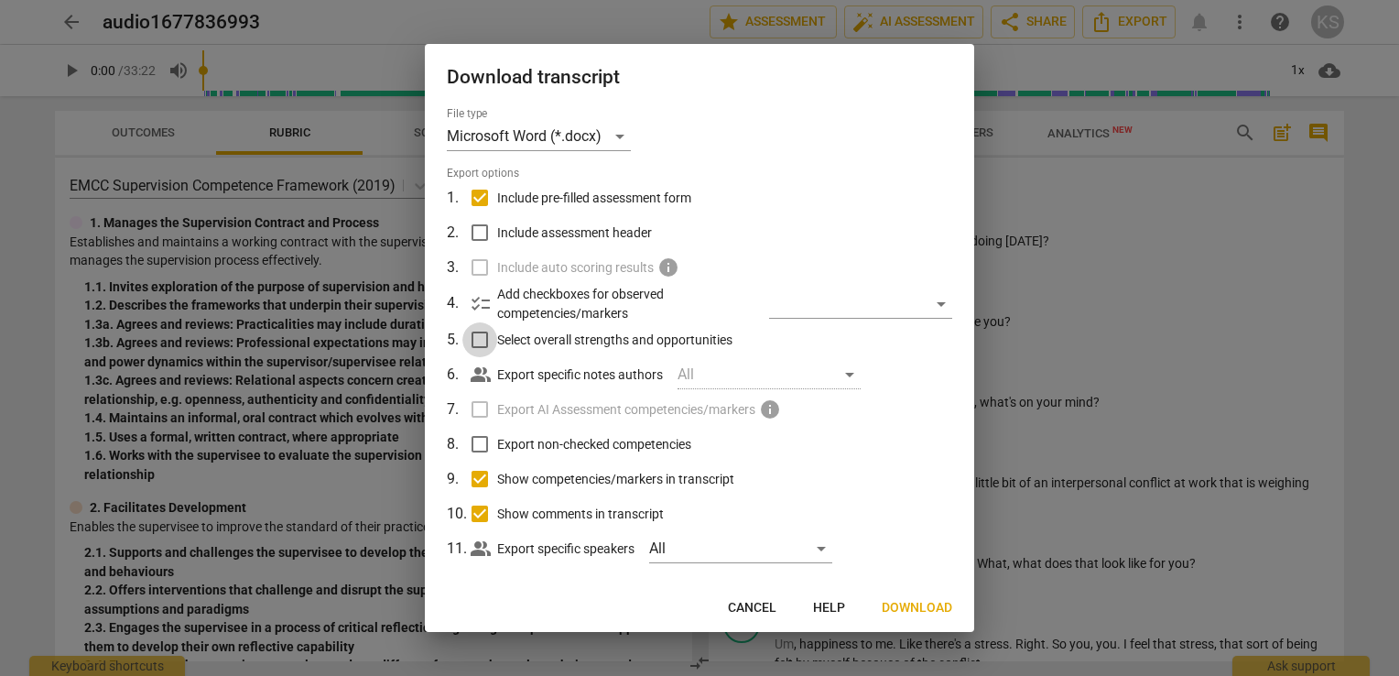
click at [480, 339] on input "Select overall strengths and opportunities" at bounding box center [479, 339] width 35 height 35
checkbox input "true"
click at [922, 604] on span "Next" at bounding box center [935, 608] width 33 height 18
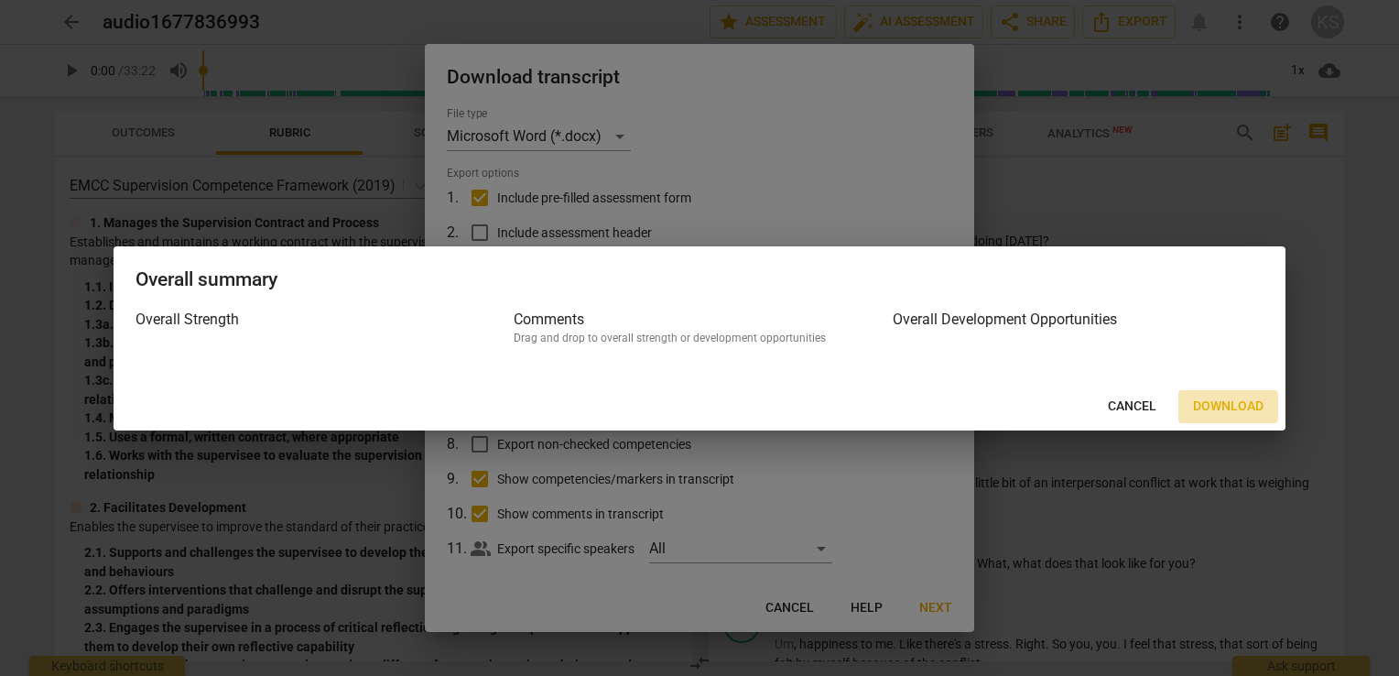
click at [1215, 400] on span "Download" at bounding box center [1228, 406] width 71 height 18
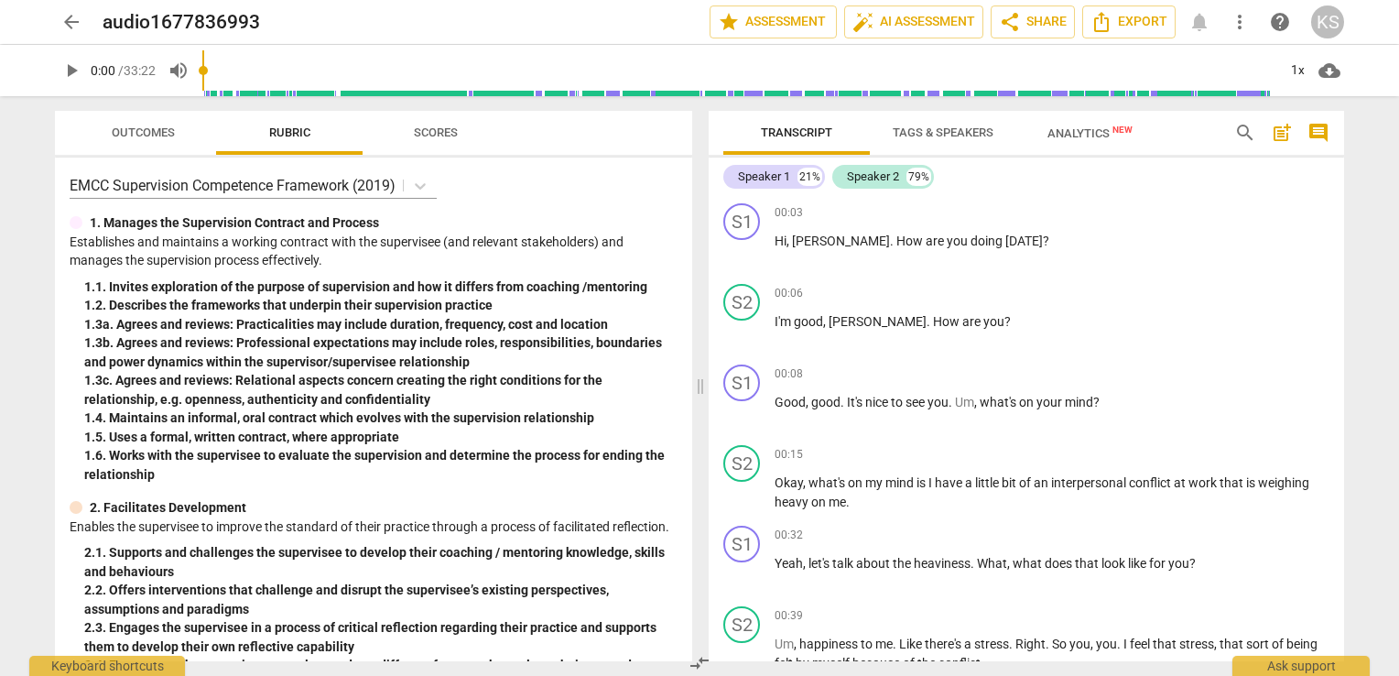
scroll to position [407, 0]
